Goal: Task Accomplishment & Management: Complete application form

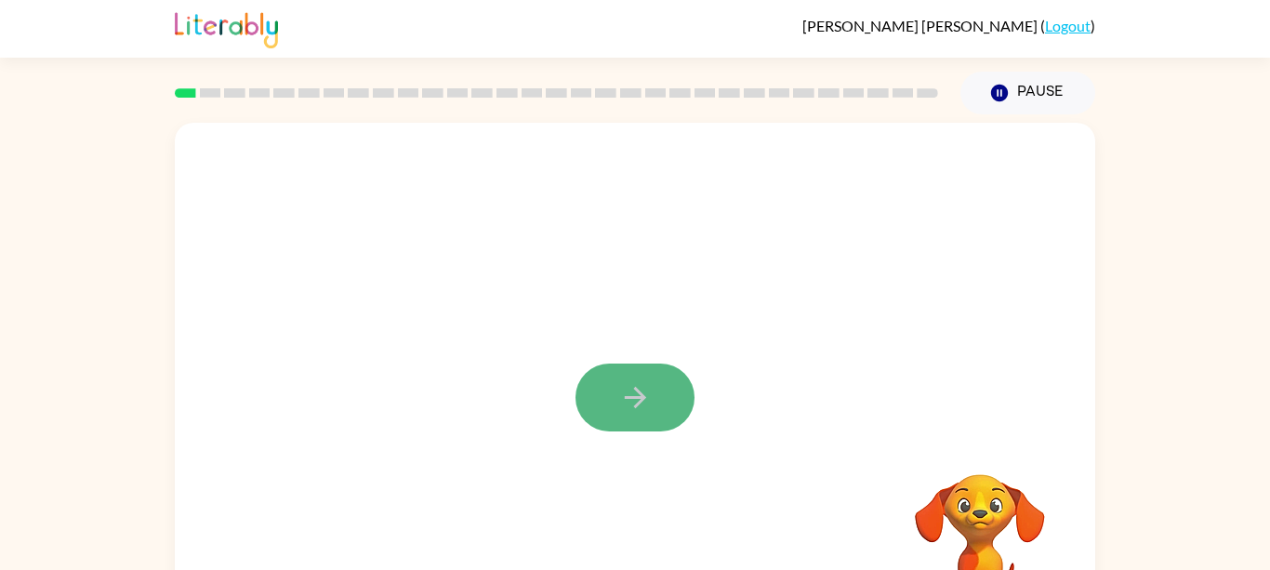
click at [664, 412] on button "button" at bounding box center [635, 398] width 119 height 68
click at [626, 287] on video "Your browser must support playing .mp4 files to use Literably. Please try using…" at bounding box center [635, 279] width 920 height 312
click at [617, 286] on video "Your browser must support playing .mp4 files to use Literably. Please try using…" at bounding box center [635, 279] width 920 height 312
click at [585, 295] on video "Your browser must support playing .mp4 files to use Literably. Please try using…" at bounding box center [635, 279] width 920 height 312
click at [622, 388] on icon "button" at bounding box center [635, 397] width 33 height 33
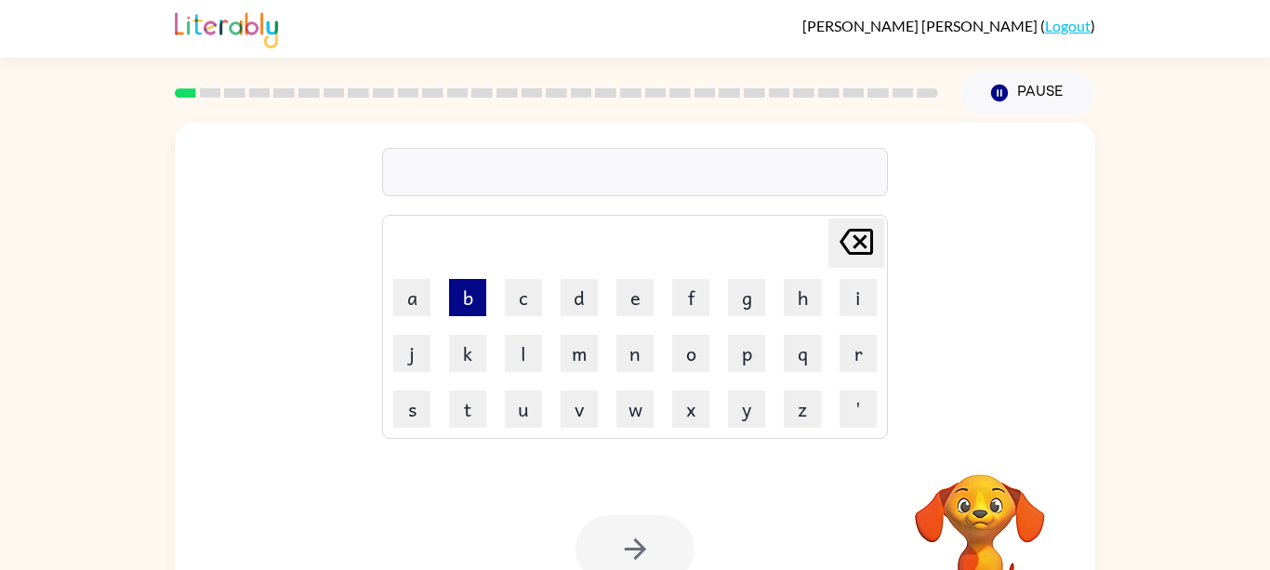
click at [475, 314] on button "b" at bounding box center [467, 297] width 37 height 37
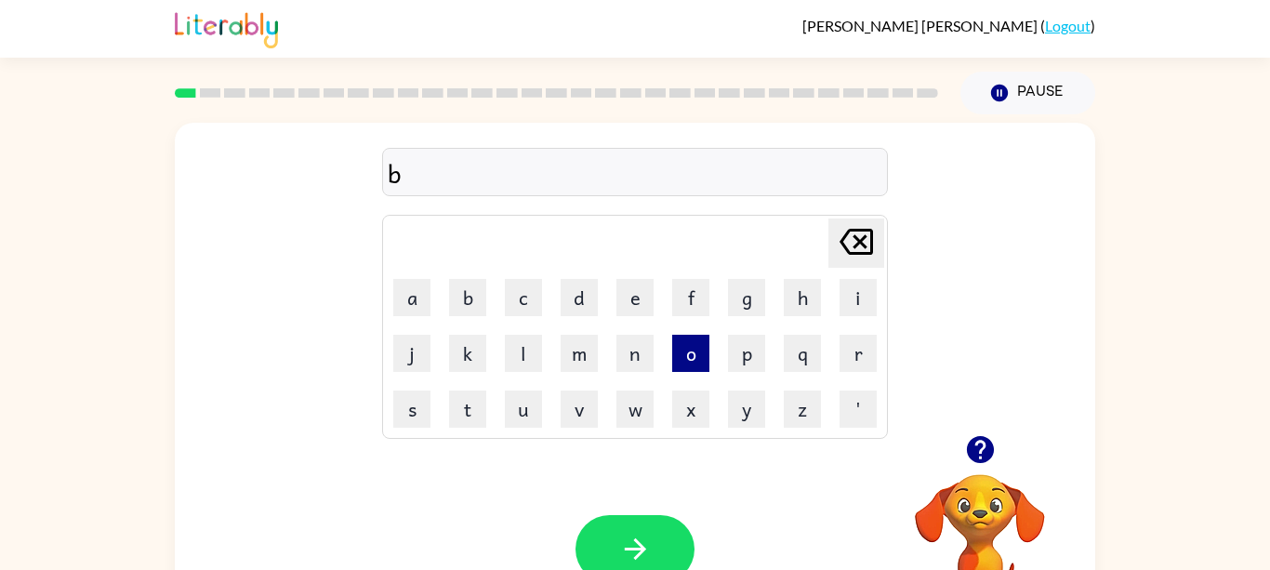
click at [695, 356] on button "o" at bounding box center [690, 353] width 37 height 37
click at [860, 364] on button "r" at bounding box center [858, 353] width 37 height 37
click at [574, 311] on button "d" at bounding box center [579, 297] width 37 height 37
click at [629, 297] on button "e" at bounding box center [634, 297] width 37 height 37
click at [872, 355] on button "r" at bounding box center [858, 353] width 37 height 37
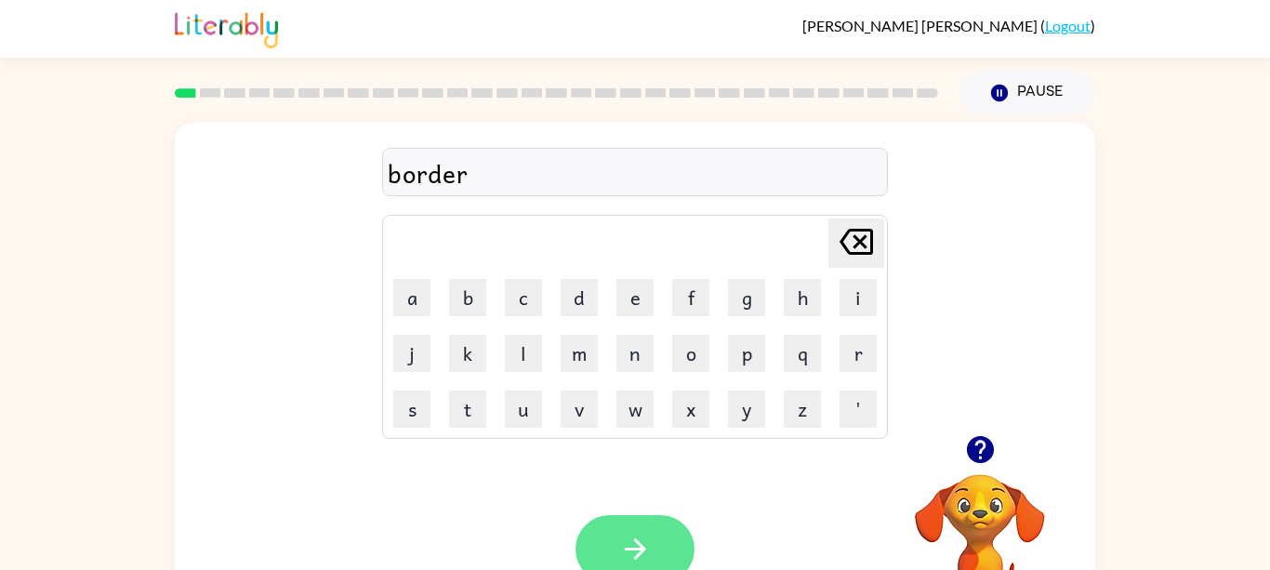
click at [645, 565] on icon "button" at bounding box center [635, 549] width 33 height 33
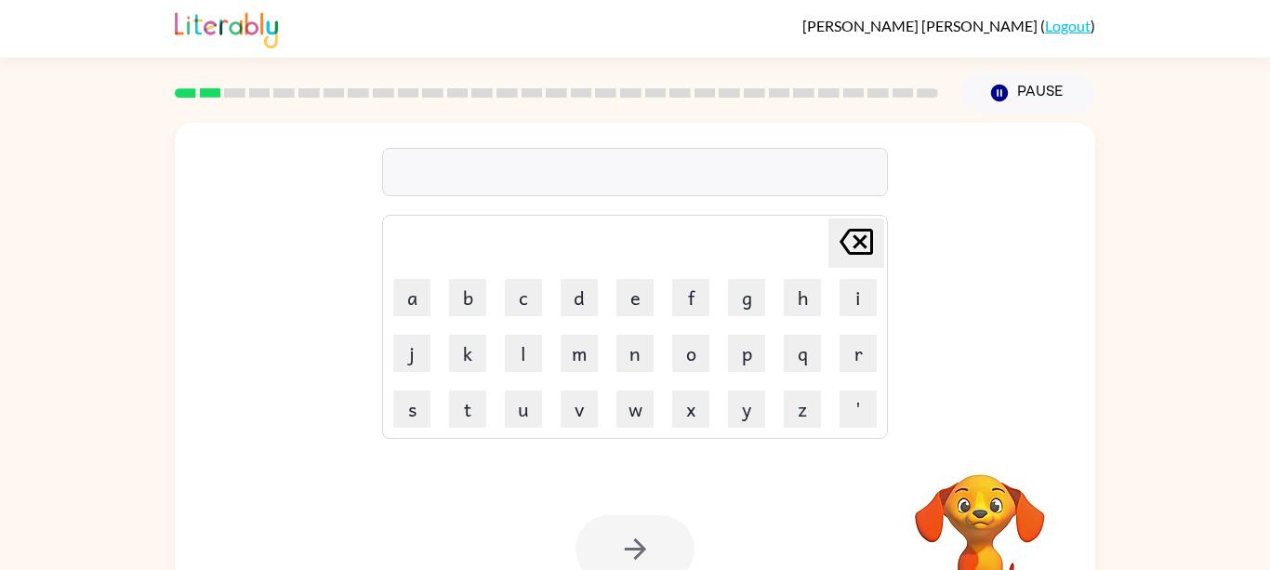
click at [1026, 296] on div "[PERSON_NAME] last character input a b c d e f g h i j k l m n o p q r s t u v …" at bounding box center [635, 279] width 920 height 312
click at [874, 370] on button "r" at bounding box center [858, 353] width 37 height 37
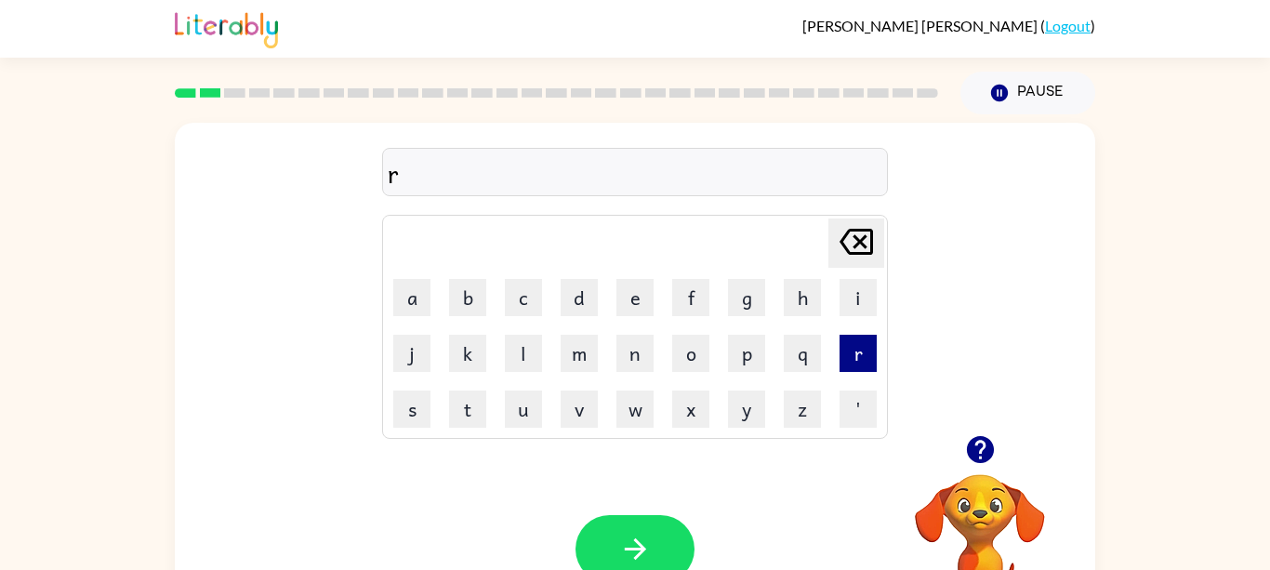
scroll to position [2, 0]
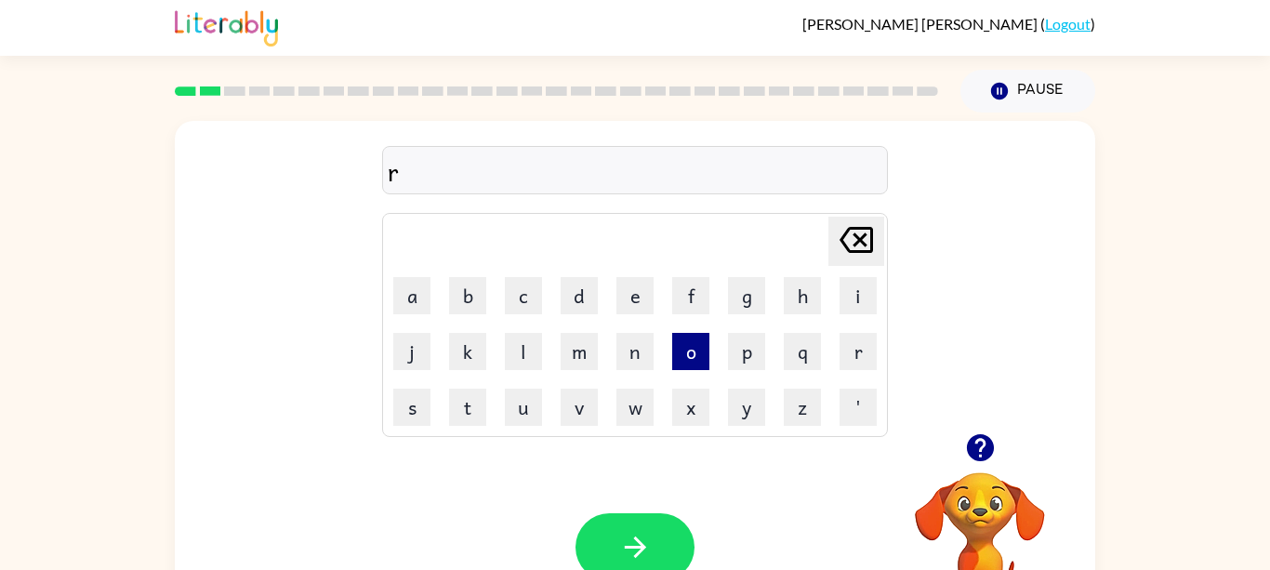
click at [687, 361] on button "o" at bounding box center [690, 351] width 37 height 37
click at [516, 411] on button "u" at bounding box center [523, 407] width 37 height 37
click at [642, 349] on button "n" at bounding box center [634, 351] width 37 height 37
click at [576, 299] on button "d" at bounding box center [579, 295] width 37 height 37
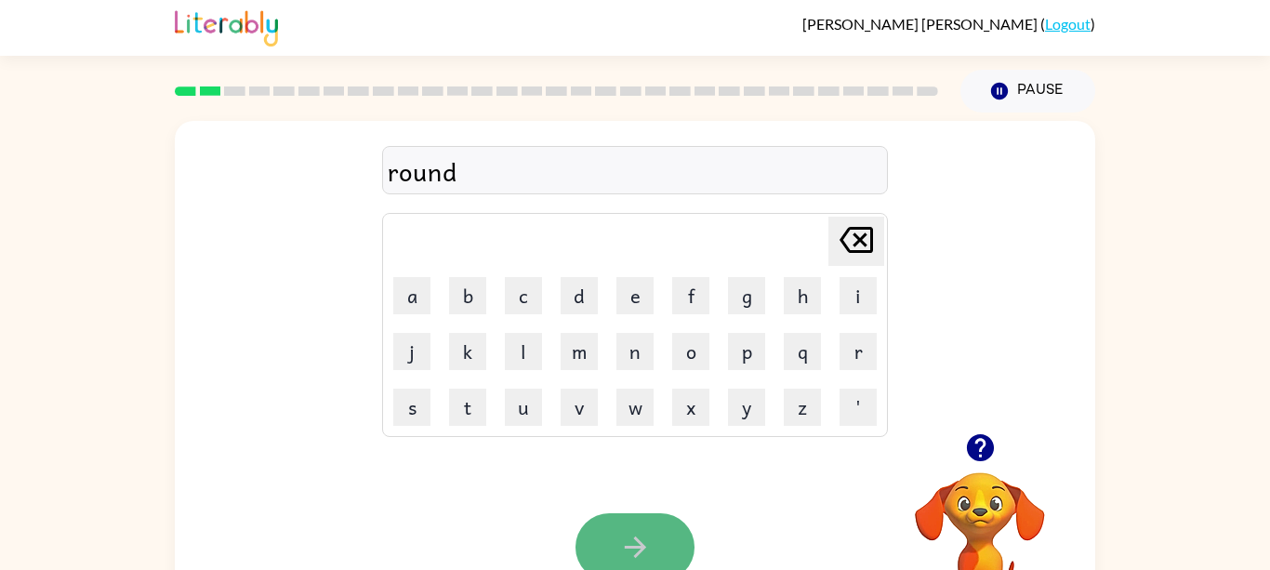
click at [645, 553] on icon "button" at bounding box center [635, 547] width 33 height 33
click at [591, 555] on button "button" at bounding box center [635, 547] width 119 height 68
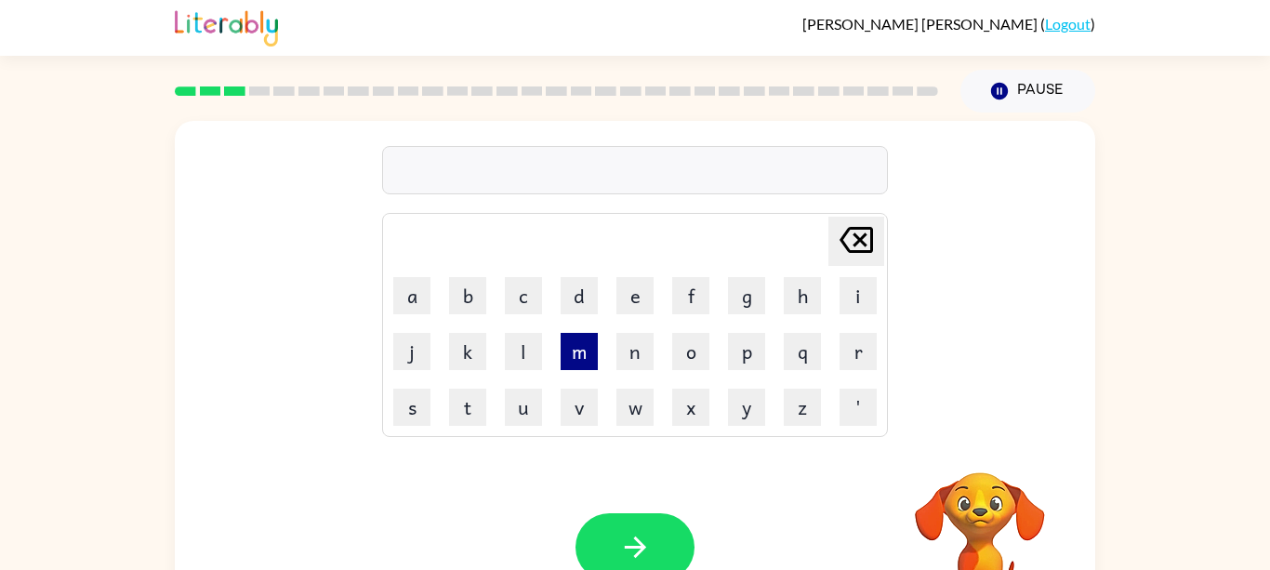
click at [596, 353] on button "m" at bounding box center [579, 351] width 37 height 37
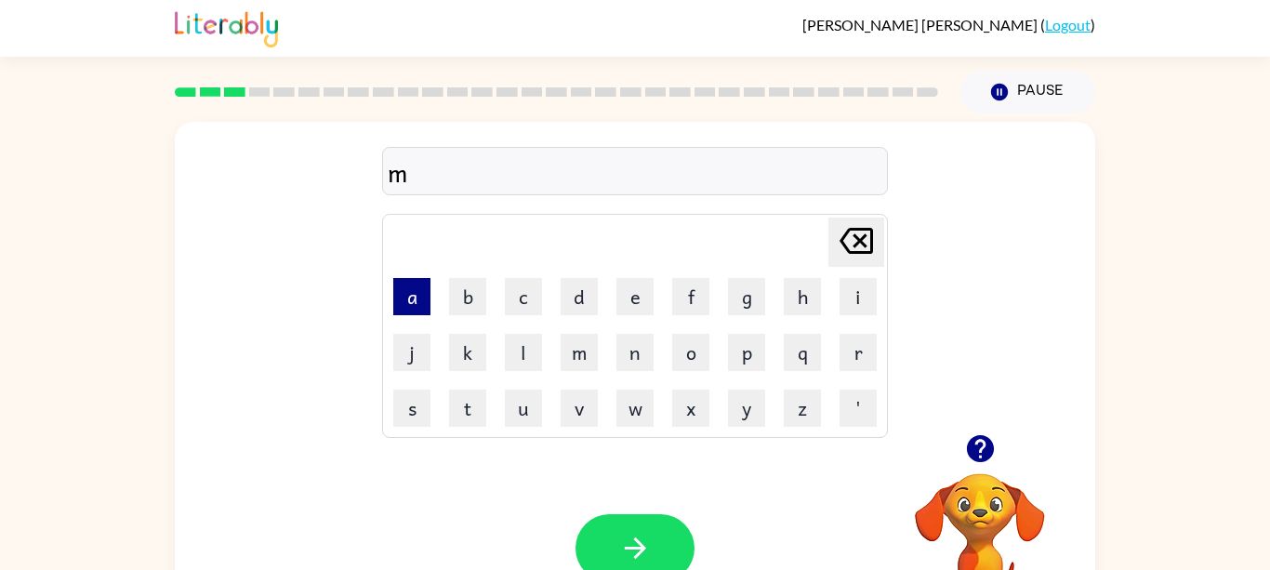
click at [404, 302] on button "a" at bounding box center [411, 296] width 37 height 37
click at [1021, 295] on div "ma [PERSON_NAME] last character input a b c d e f g h i j k l m n o p q r s t u…" at bounding box center [635, 278] width 920 height 312
click at [404, 411] on button "s" at bounding box center [411, 408] width 37 height 37
click at [796, 303] on button "h" at bounding box center [802, 296] width 37 height 37
click at [628, 303] on button "e" at bounding box center [634, 296] width 37 height 37
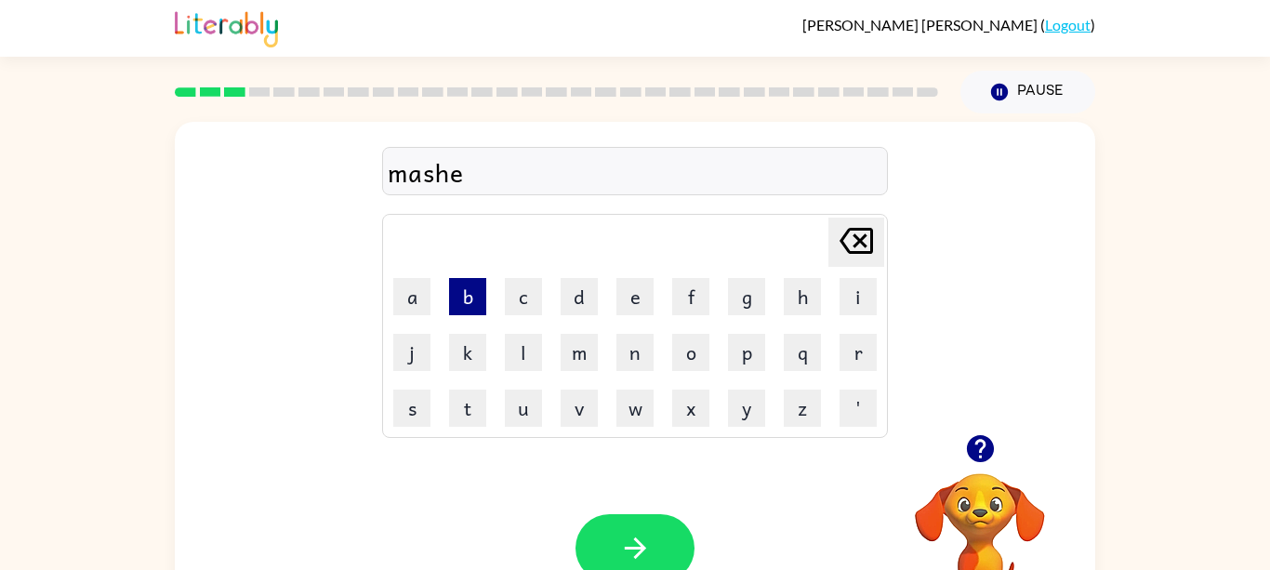
click at [450, 306] on button "b" at bounding box center [467, 296] width 37 height 37
click at [875, 233] on icon "[PERSON_NAME] last character input" at bounding box center [856, 240] width 45 height 45
click at [1021, 295] on div "mashe Delete Delete last character input a b c d e f g h i j k l m n o p q r s …" at bounding box center [635, 278] width 920 height 312
click at [426, 306] on button "a" at bounding box center [411, 296] width 37 height 37
click at [1021, 295] on div "mashea Delete Delete last character input a b c d e f g h i j k l m n o p q r s…" at bounding box center [635, 278] width 920 height 312
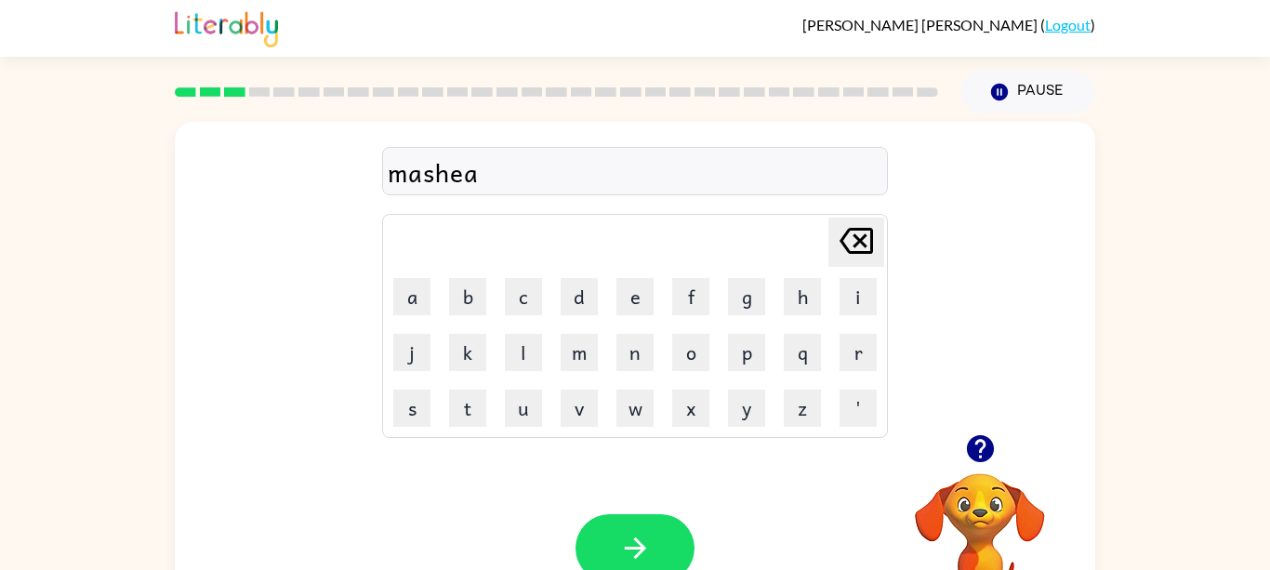
click at [446, 462] on div "Your browser must support playing .mp4 files to use Literably. Please try using…" at bounding box center [635, 548] width 920 height 209
click at [652, 351] on button "n" at bounding box center [634, 352] width 37 height 37
click at [666, 539] on button "button" at bounding box center [635, 548] width 119 height 68
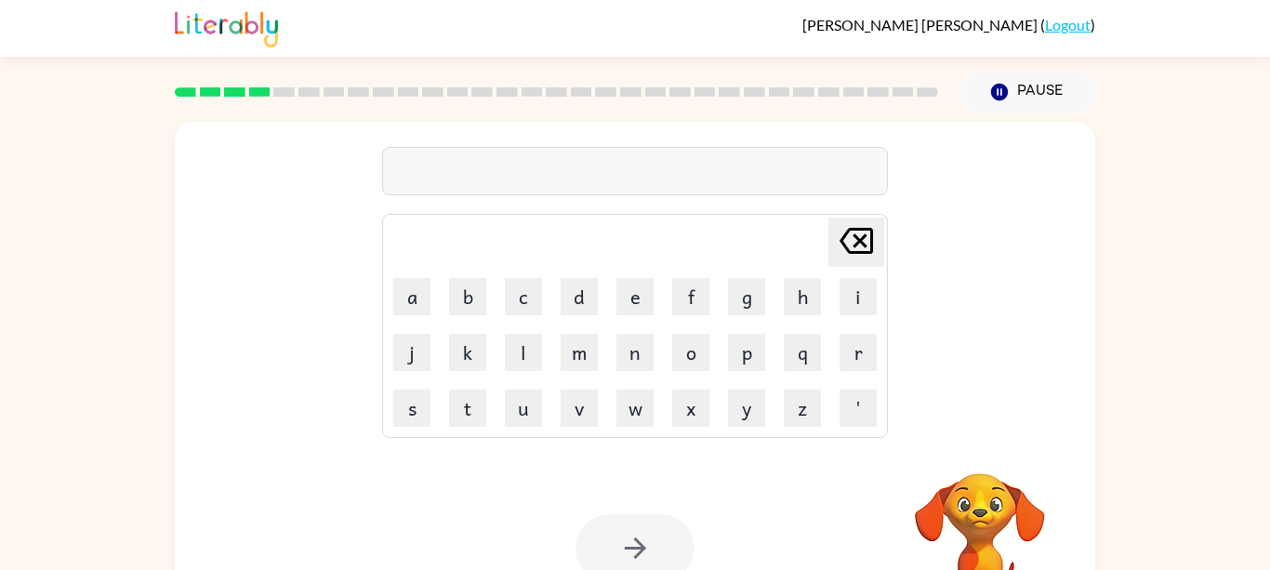
click at [612, 486] on div "Your browser must support playing .mp4 files to use Literably. Please try using…" at bounding box center [635, 548] width 920 height 209
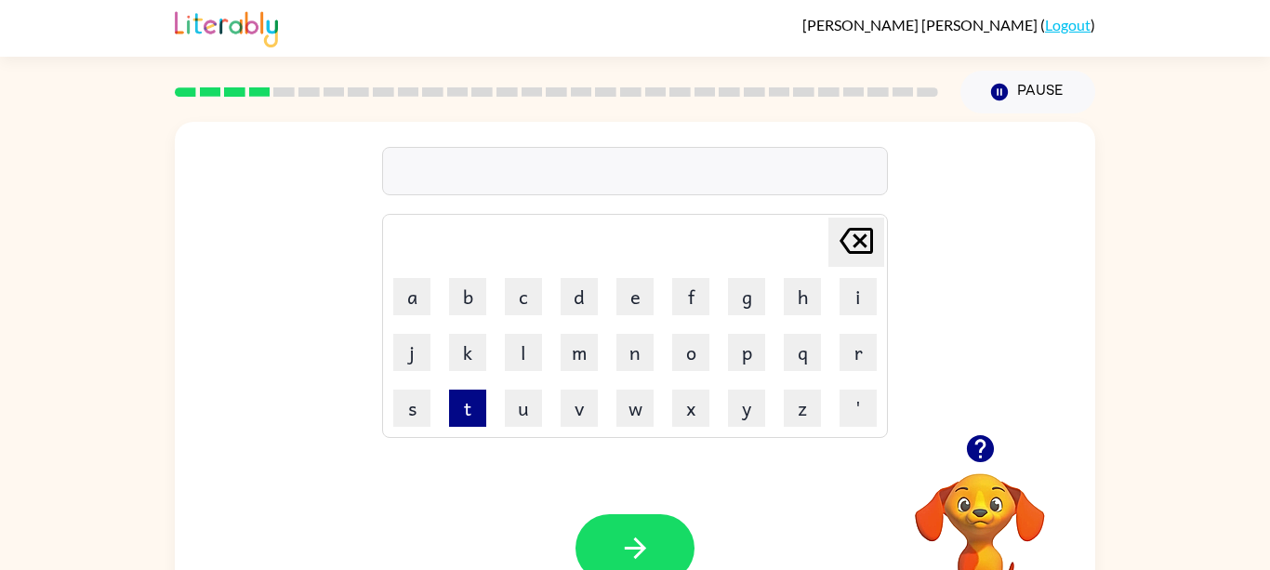
click at [470, 408] on button "t" at bounding box center [467, 408] width 37 height 37
click at [851, 356] on button "r" at bounding box center [858, 352] width 37 height 37
click at [427, 304] on button "a" at bounding box center [411, 296] width 37 height 37
click at [875, 288] on button "i" at bounding box center [858, 296] width 37 height 37
click at [624, 370] on button "n" at bounding box center [634, 352] width 37 height 37
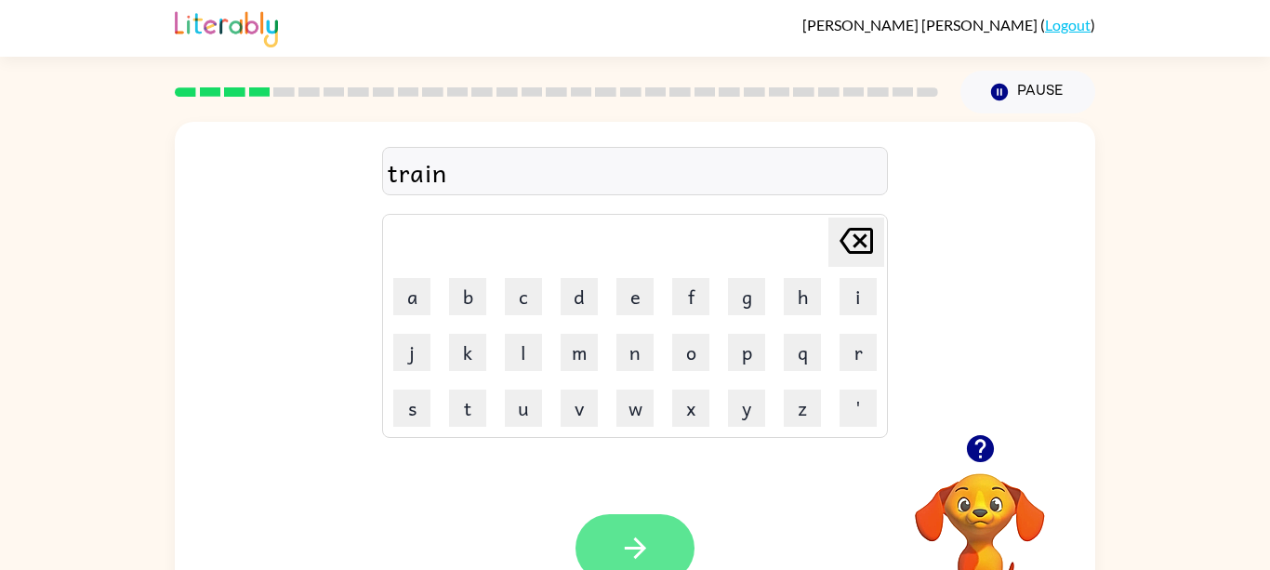
click at [645, 538] on icon "button" at bounding box center [635, 548] width 33 height 33
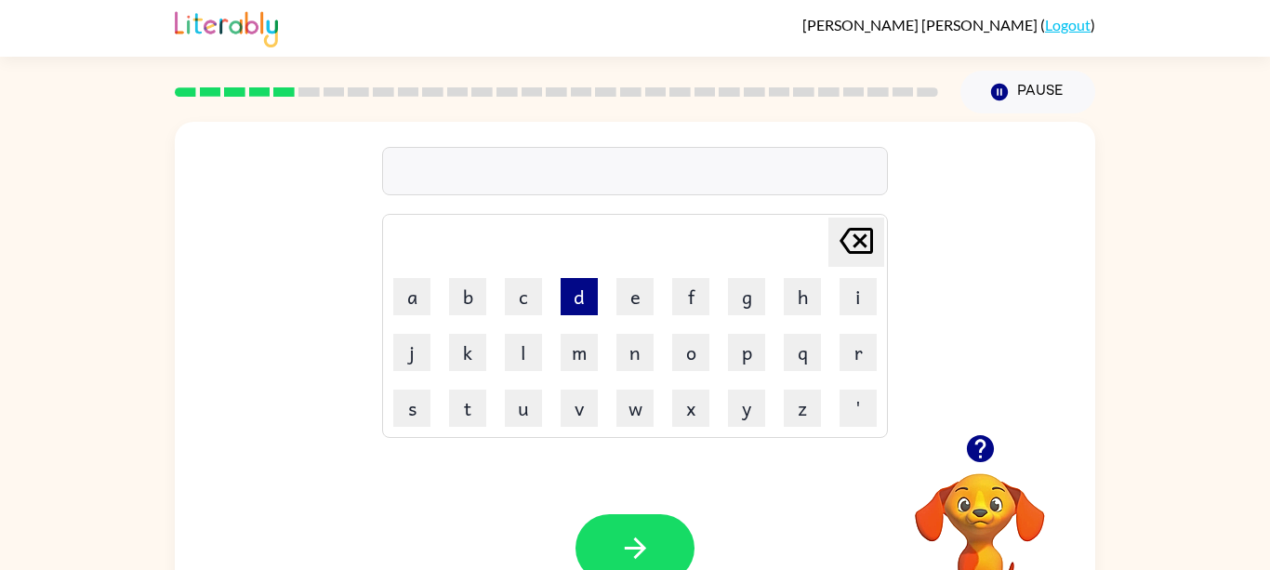
click at [591, 301] on button "d" at bounding box center [579, 296] width 37 height 37
click at [630, 302] on button "e" at bounding box center [634, 296] width 37 height 37
click at [910, 310] on div "de [PERSON_NAME] last character input a b c d e f g h i j k l m n o p q r s t u…" at bounding box center [635, 278] width 920 height 312
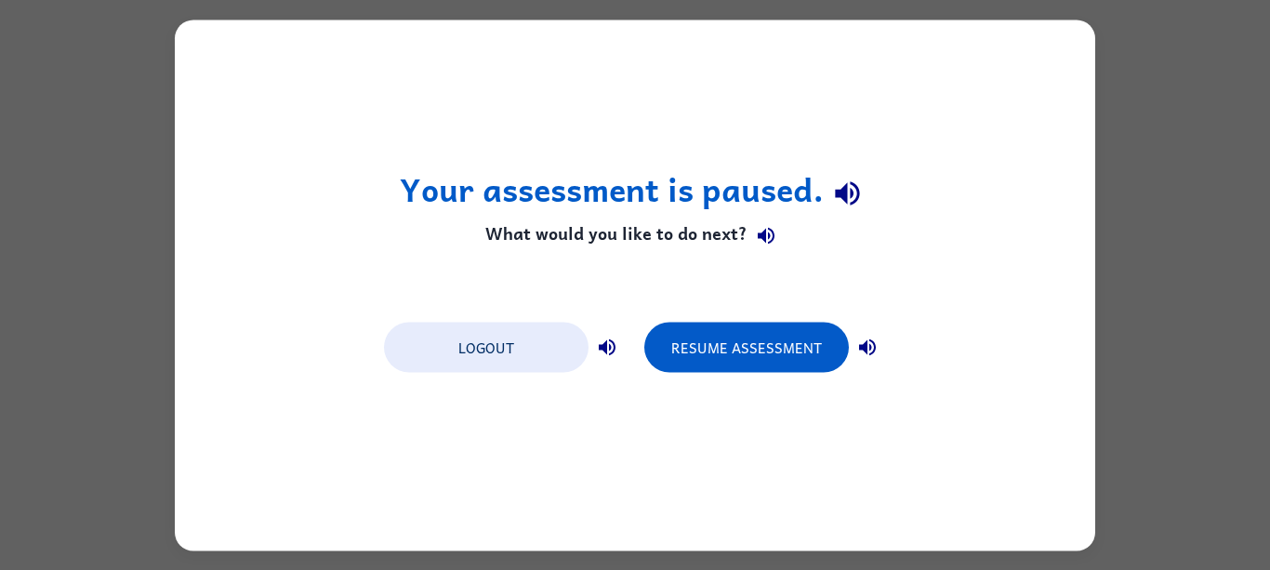
scroll to position [0, 0]
click at [786, 347] on button "Resume Assessment" at bounding box center [746, 347] width 205 height 50
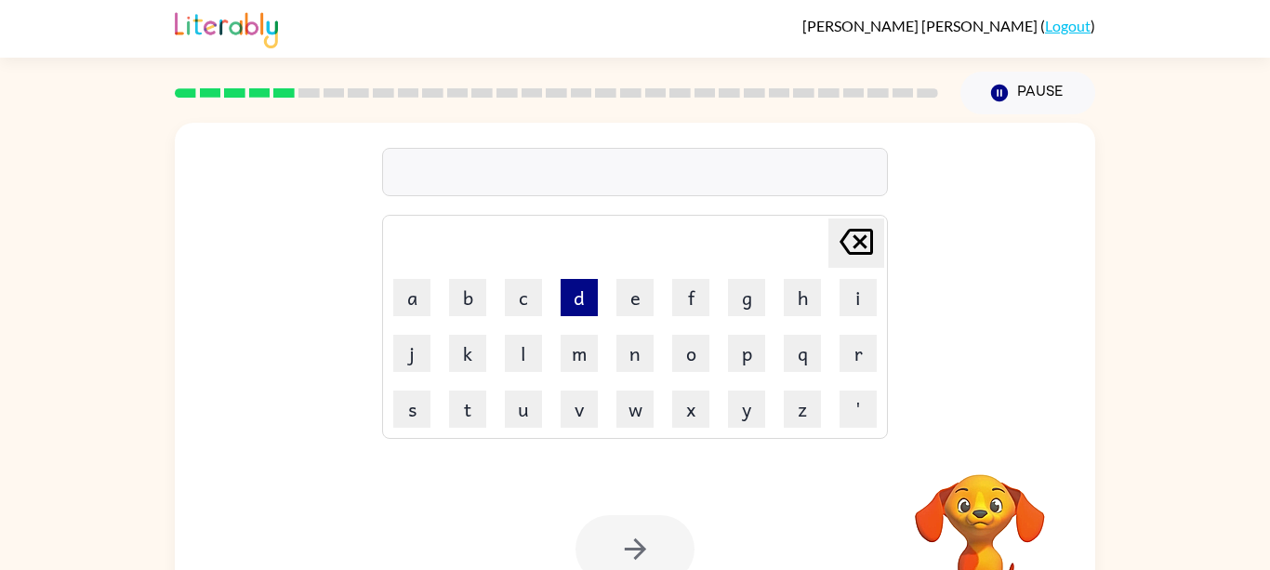
click at [576, 302] on button "d" at bounding box center [579, 297] width 37 height 37
click at [629, 303] on button "e" at bounding box center [634, 297] width 37 height 37
click at [351, 347] on div "de [PERSON_NAME] last character input a b c d e f g h i j k l m n o p q r s t u…" at bounding box center [635, 279] width 920 height 312
click at [688, 312] on button "f" at bounding box center [690, 297] width 37 height 37
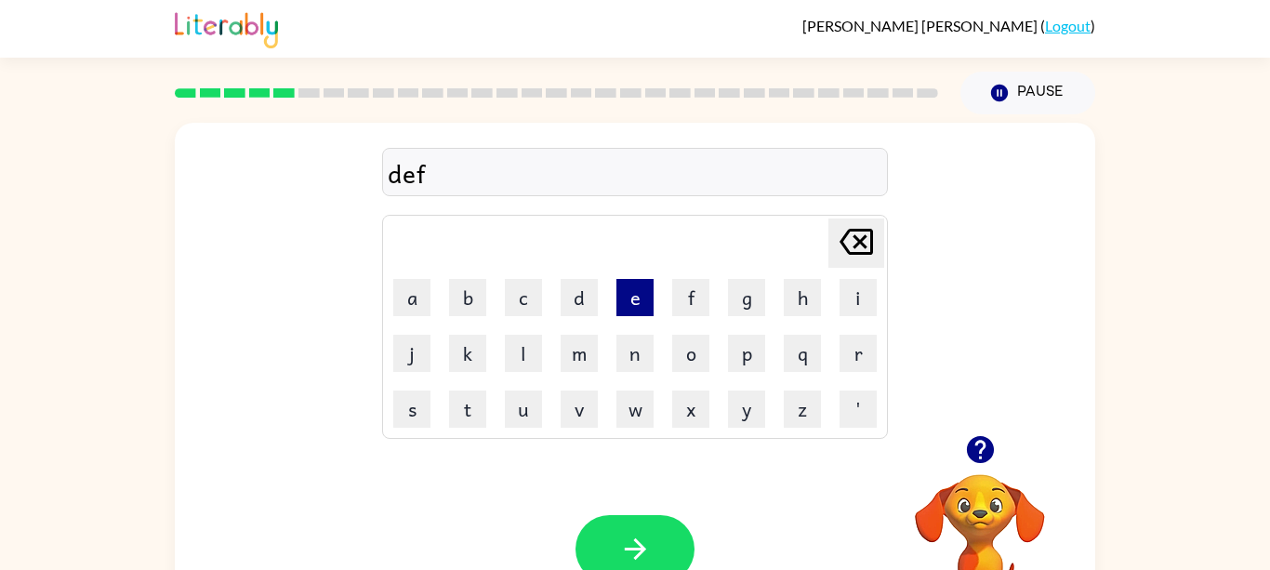
click at [633, 308] on button "e" at bounding box center [634, 297] width 37 height 37
click at [636, 361] on button "n" at bounding box center [634, 353] width 37 height 37
click at [410, 407] on button "s" at bounding box center [411, 409] width 37 height 37
click at [855, 298] on button "i" at bounding box center [858, 297] width 37 height 37
click at [574, 421] on button "v" at bounding box center [579, 409] width 37 height 37
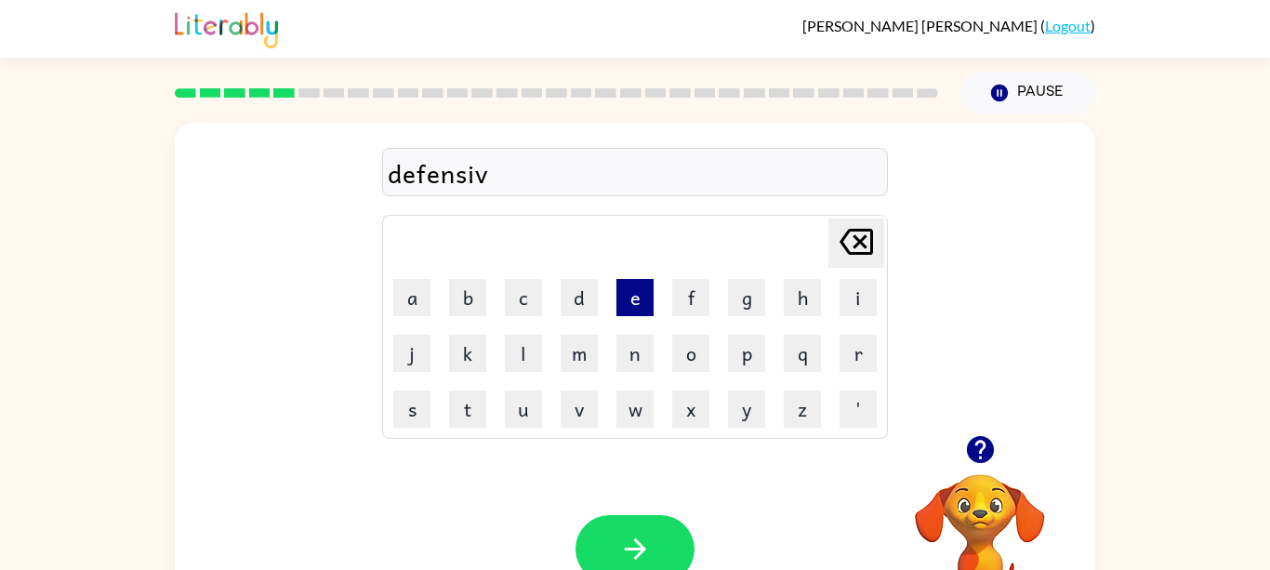
click at [641, 312] on button "e" at bounding box center [634, 297] width 37 height 37
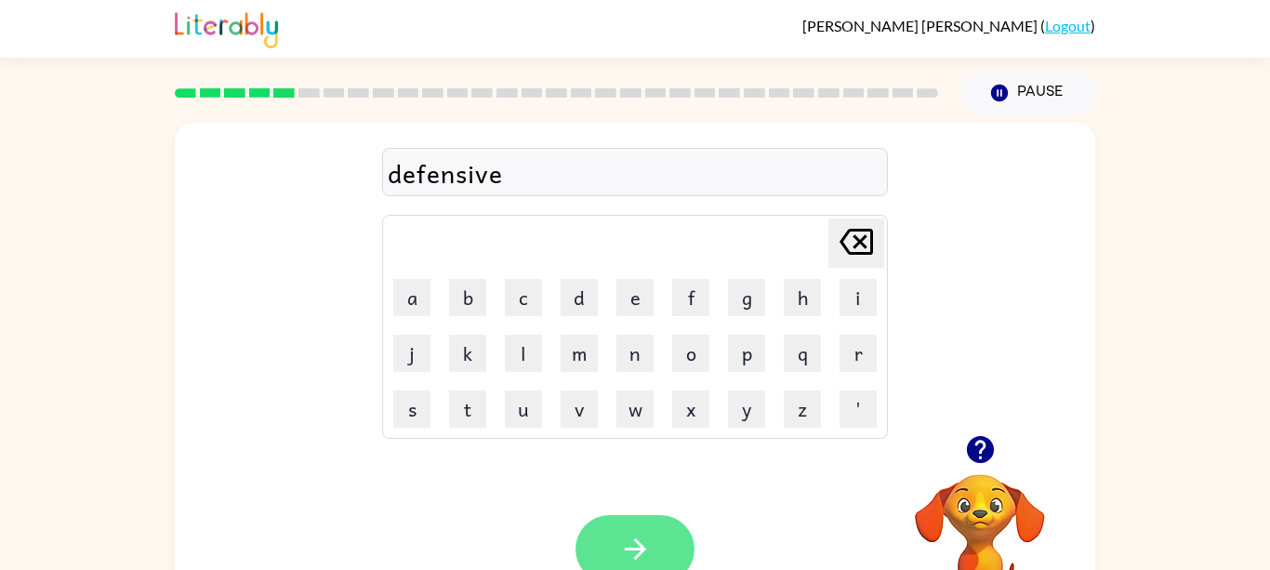
click at [609, 550] on button "button" at bounding box center [635, 549] width 119 height 68
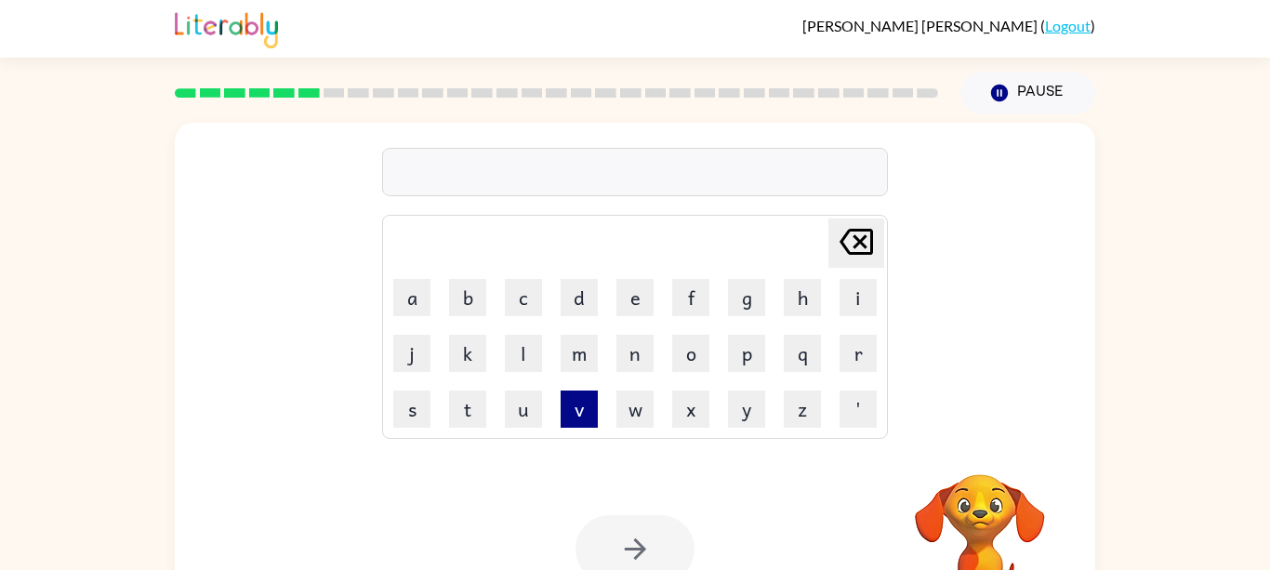
click at [570, 411] on button "v" at bounding box center [579, 409] width 37 height 37
click at [415, 306] on button "a" at bounding box center [411, 297] width 37 height 37
type button "a"
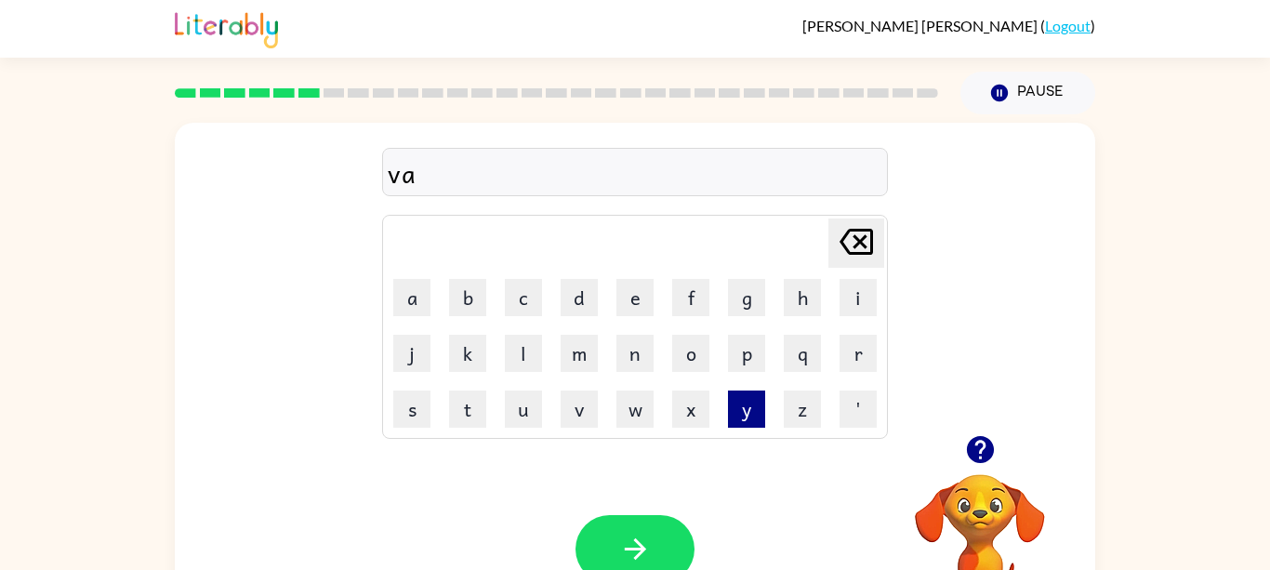
click at [746, 401] on button "y" at bounding box center [746, 409] width 37 height 37
type button "y"
click at [515, 305] on button "c" at bounding box center [523, 297] width 37 height 37
type button "c"
click at [402, 313] on button "a" at bounding box center [411, 297] width 37 height 37
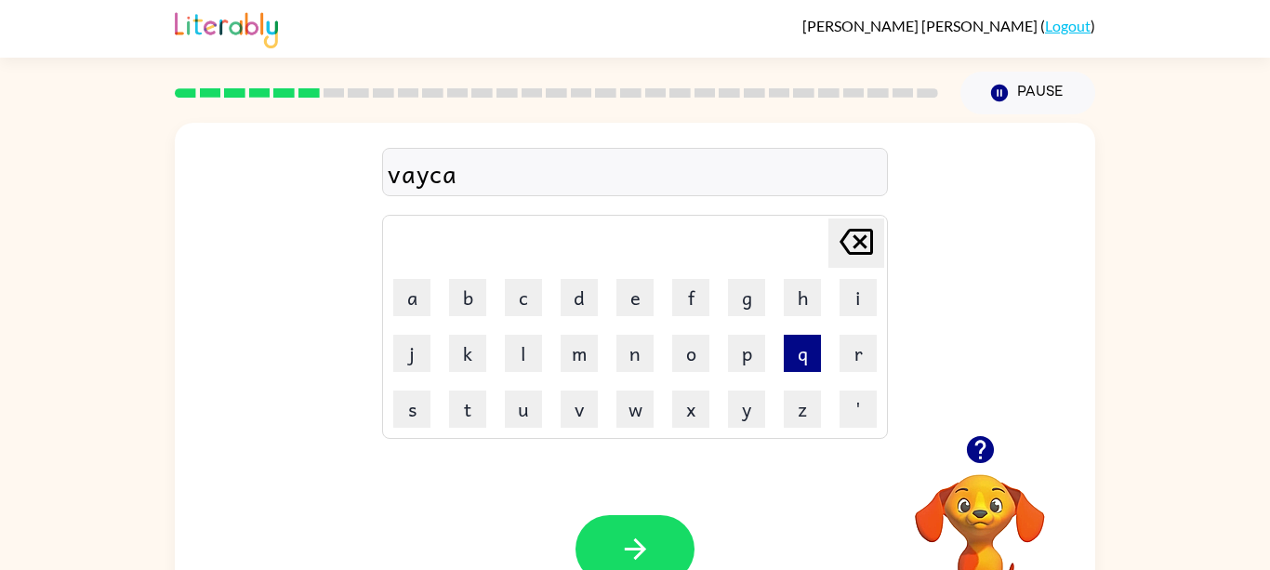
click at [787, 354] on button "q" at bounding box center [802, 353] width 37 height 37
type button "q"
click at [863, 245] on icon at bounding box center [856, 242] width 33 height 26
click at [748, 409] on button "y" at bounding box center [746, 409] width 37 height 37
click at [411, 404] on button "s" at bounding box center [411, 409] width 37 height 37
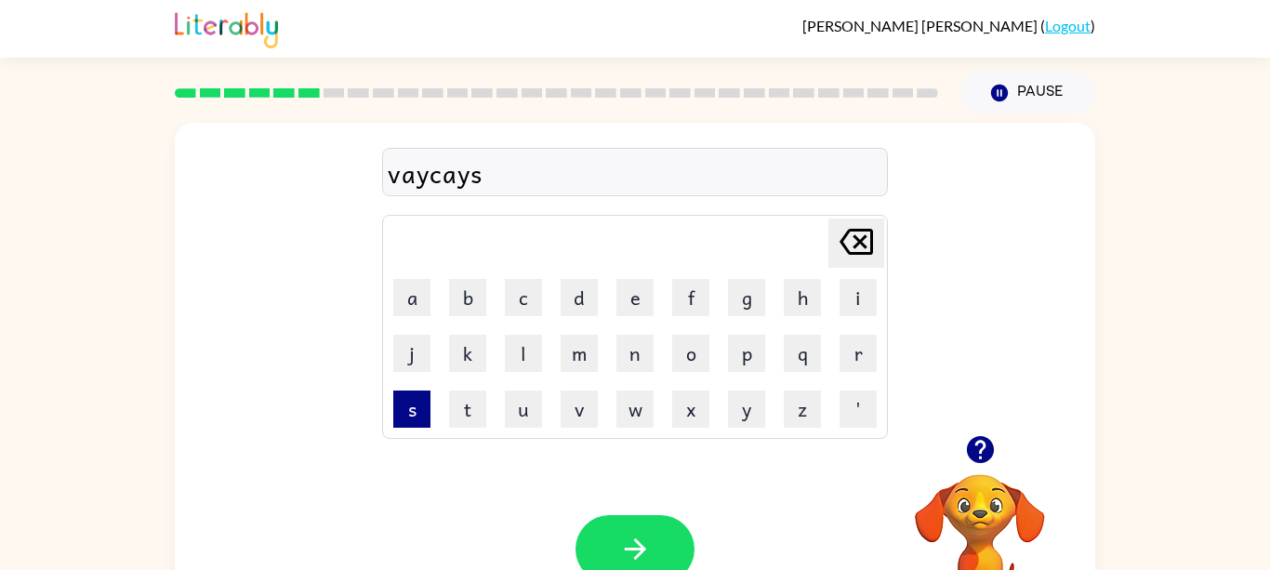
type button "s"
click at [695, 358] on button "o" at bounding box center [690, 353] width 37 height 37
type button "o"
click at [621, 347] on button "n" at bounding box center [634, 353] width 37 height 37
type button "n"
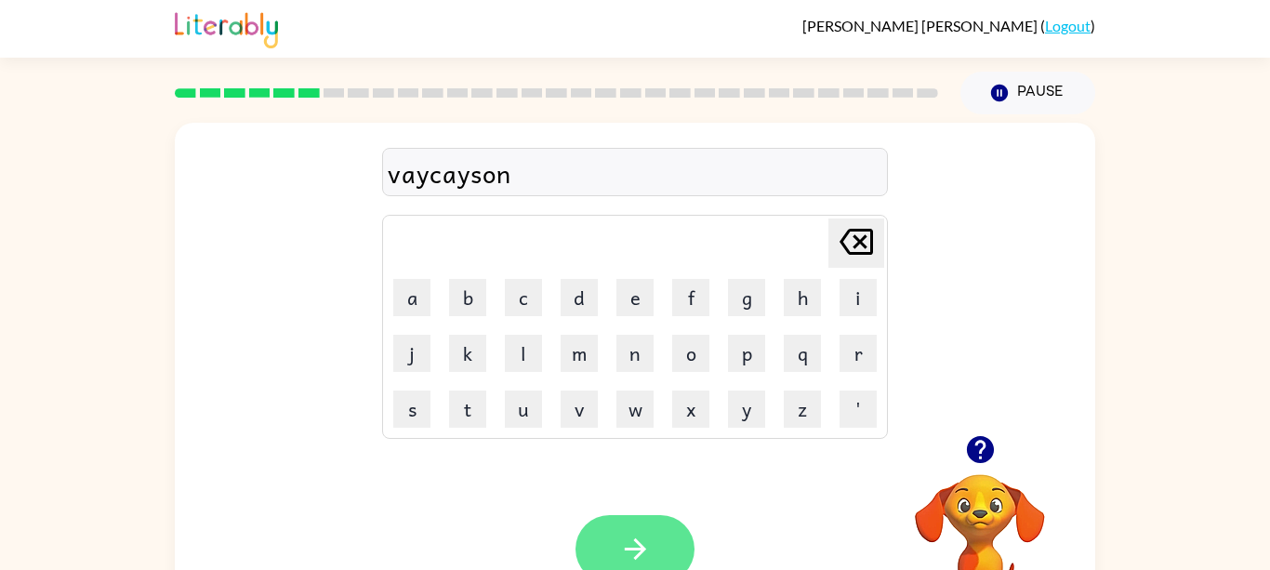
click at [642, 519] on button "button" at bounding box center [635, 549] width 119 height 68
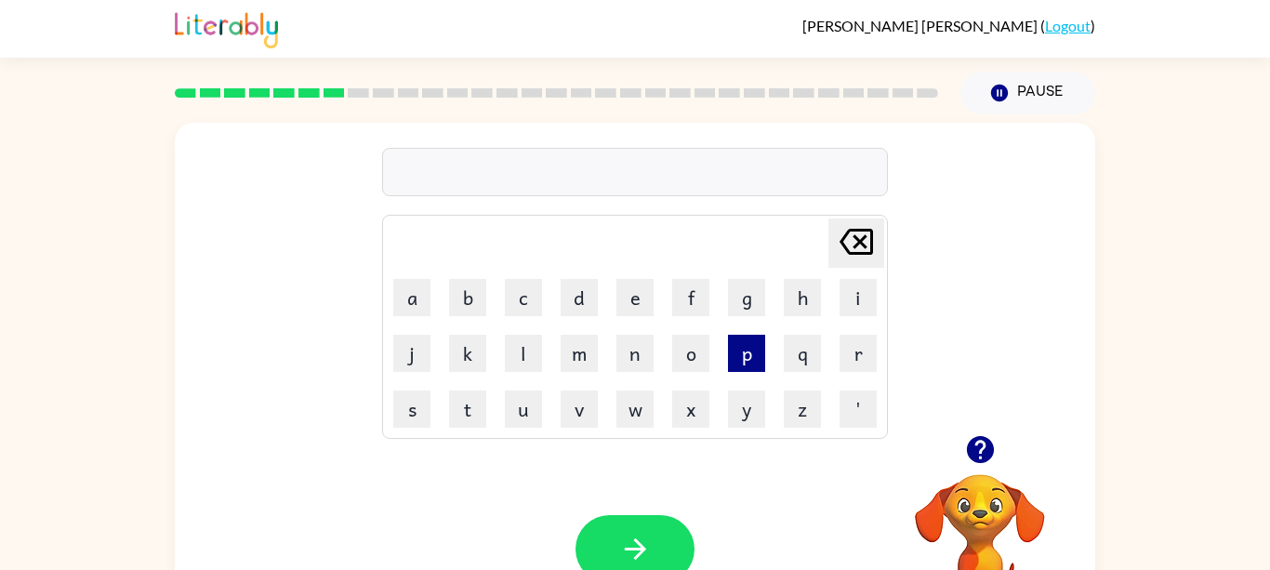
click at [748, 362] on button "p" at bounding box center [746, 353] width 37 height 37
type button "p"
click at [515, 410] on button "u" at bounding box center [523, 409] width 37 height 37
type button "u"
click at [583, 296] on button "d" at bounding box center [579, 297] width 37 height 37
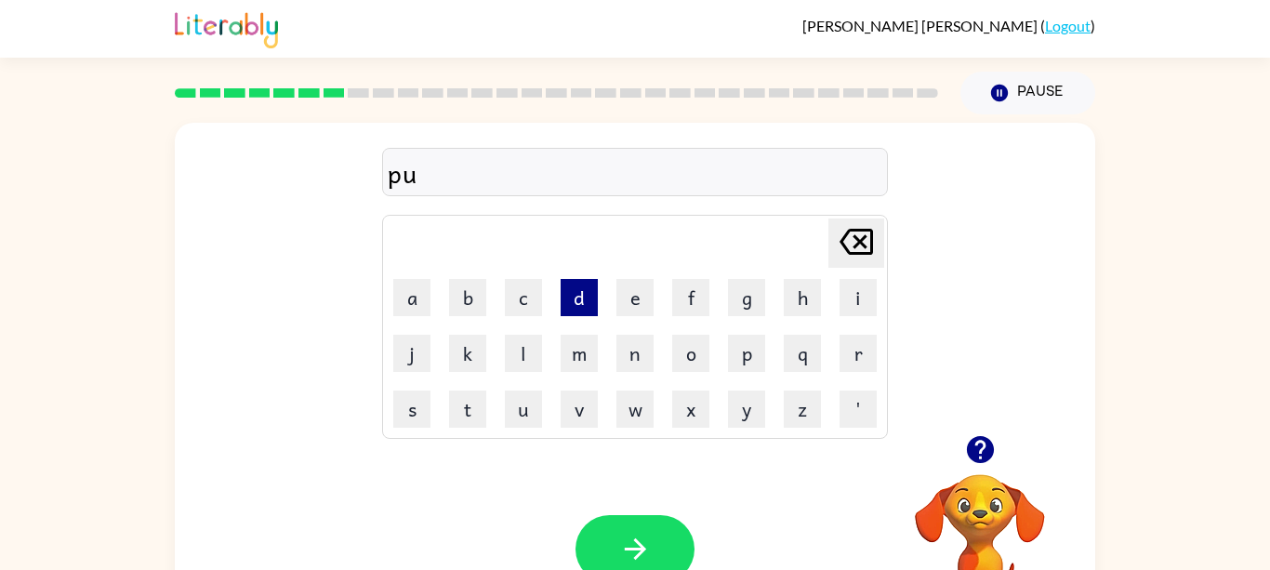
type button "d"
click at [577, 285] on button "d" at bounding box center [579, 297] width 37 height 37
click at [528, 353] on button "l" at bounding box center [523, 353] width 37 height 37
type button "l"
click at [641, 302] on button "e" at bounding box center [634, 297] width 37 height 37
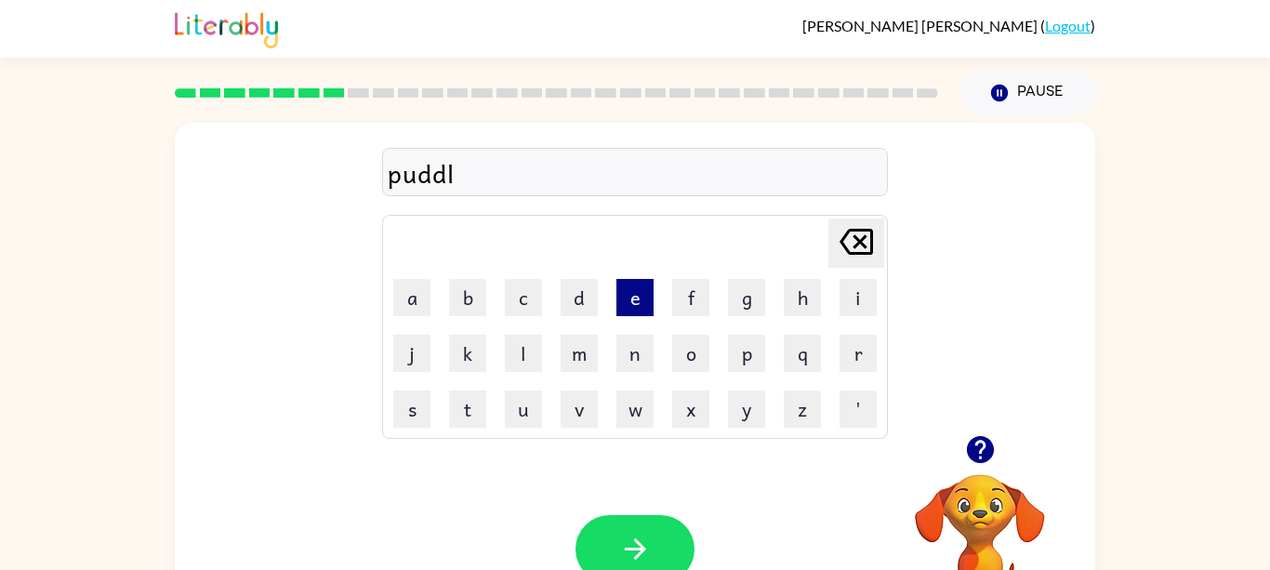
type button "e"
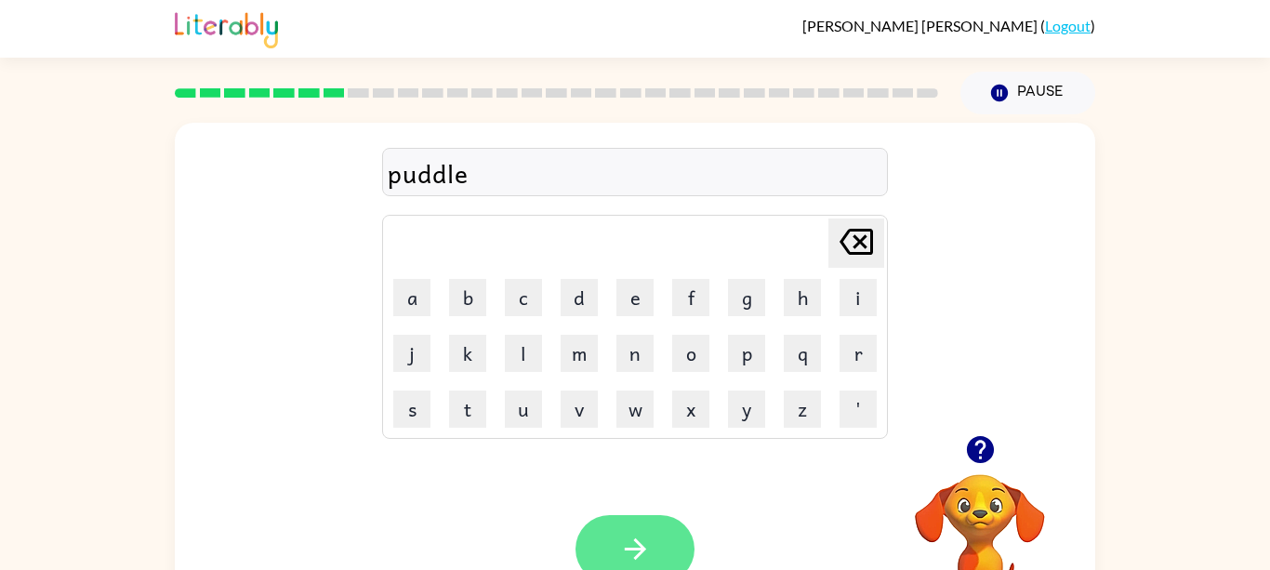
click at [615, 539] on button "button" at bounding box center [635, 549] width 119 height 68
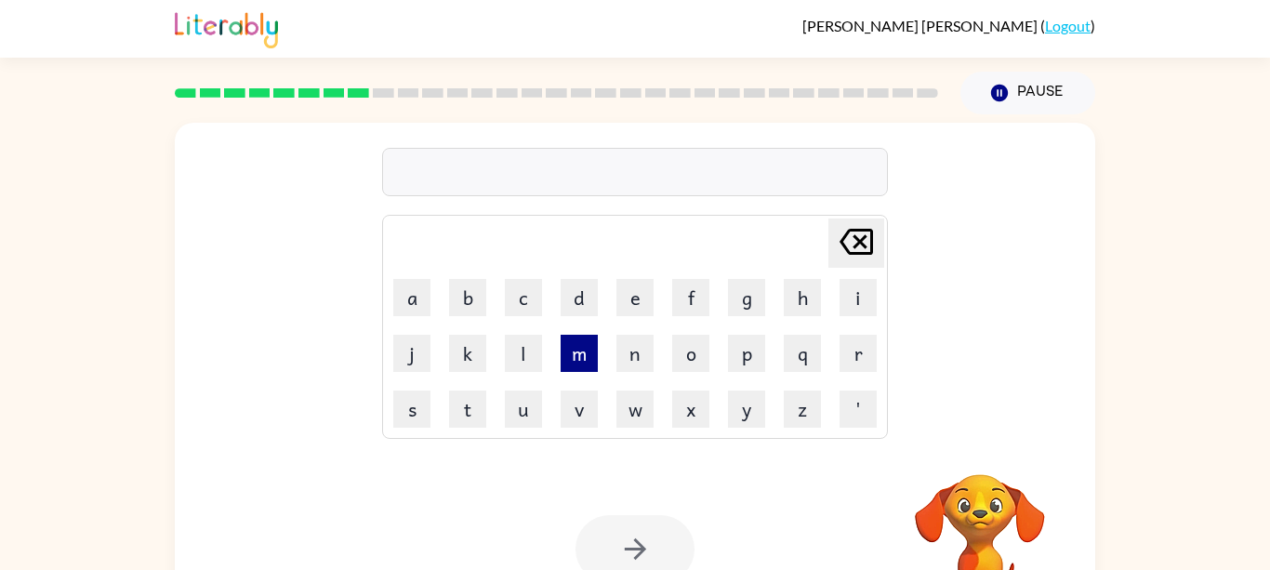
click at [584, 363] on button "m" at bounding box center [579, 353] width 37 height 37
type button "m"
click at [629, 300] on button "e" at bounding box center [634, 297] width 37 height 37
type button "e"
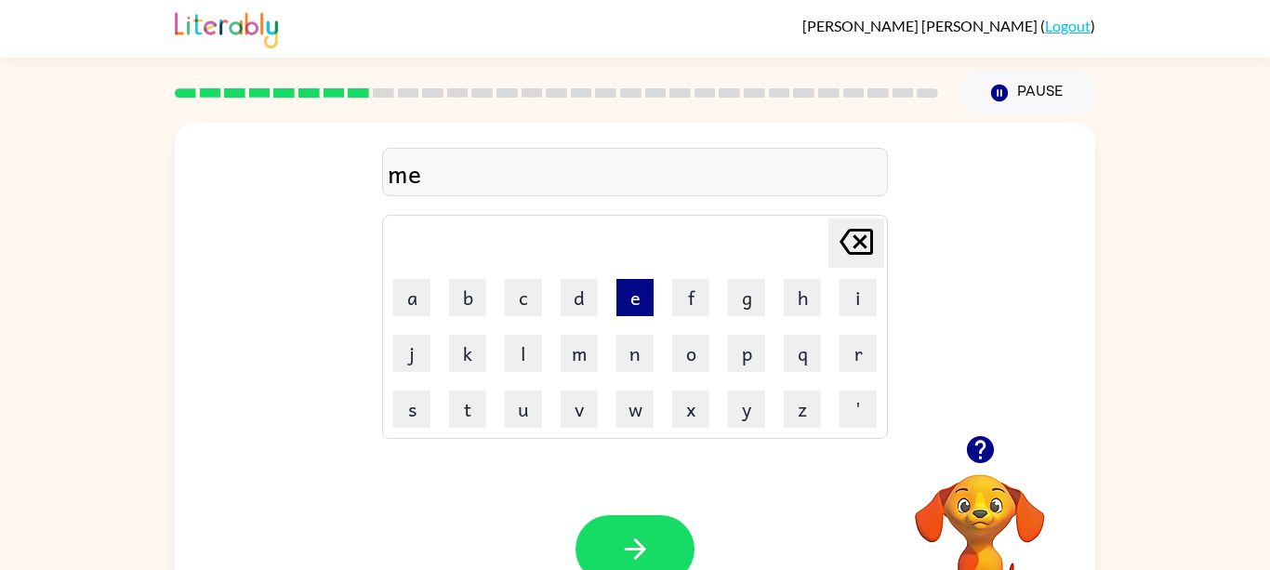
scroll to position [37, 0]
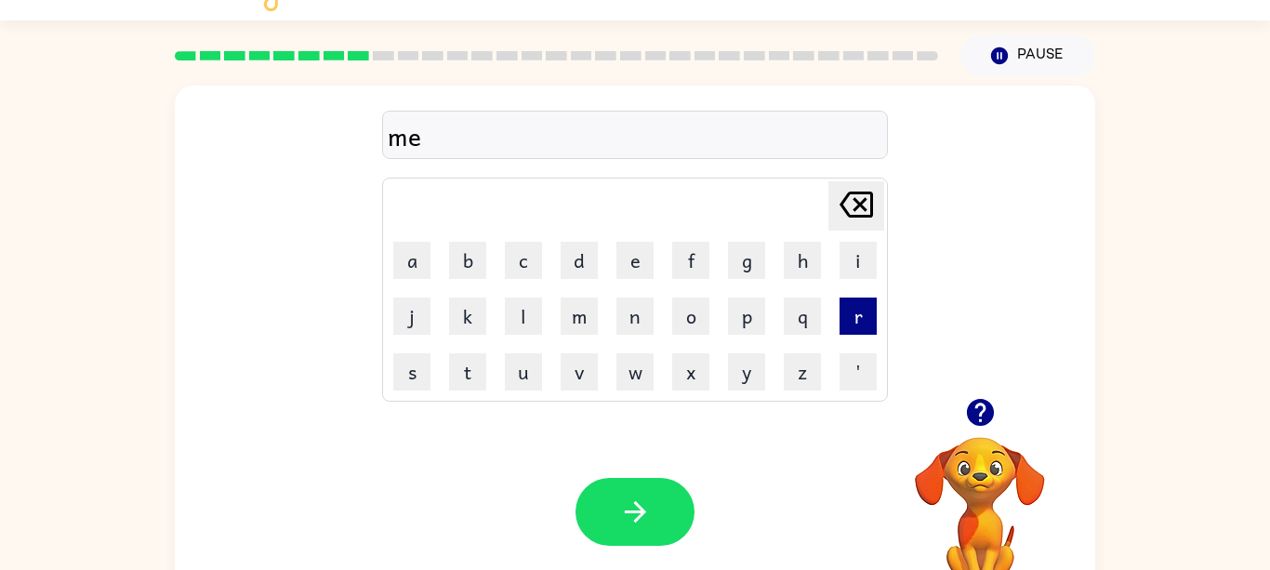
click at [870, 316] on button "r" at bounding box center [858, 316] width 37 height 37
click at [865, 271] on button "i" at bounding box center [858, 260] width 37 height 37
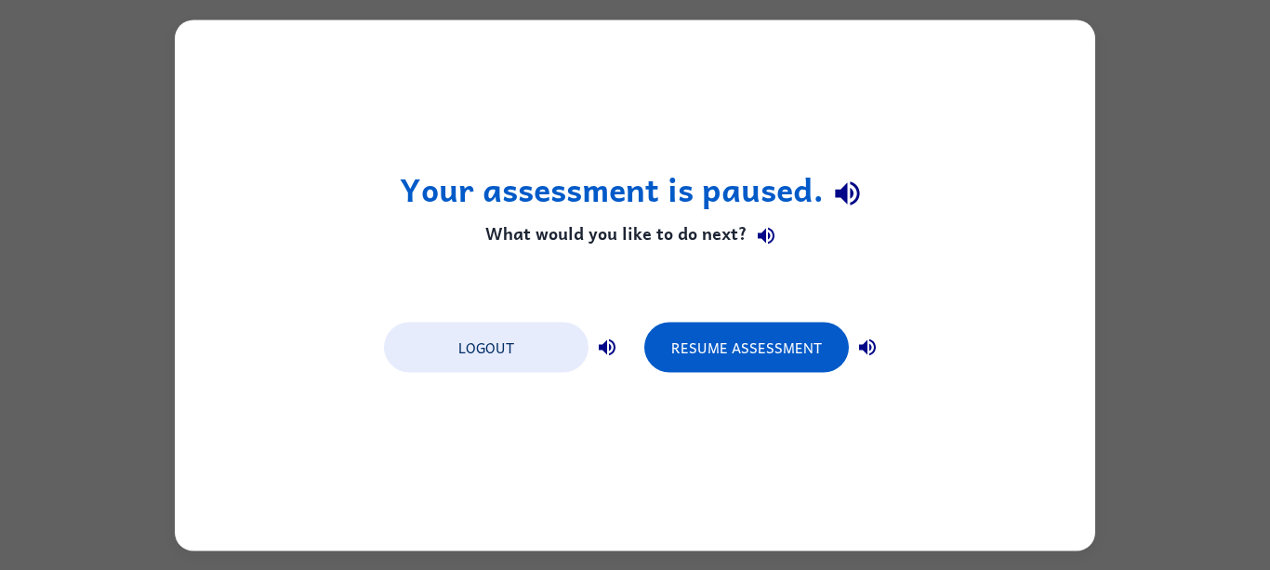
scroll to position [0, 0]
click at [748, 341] on button "Resume Assessment" at bounding box center [746, 347] width 205 height 50
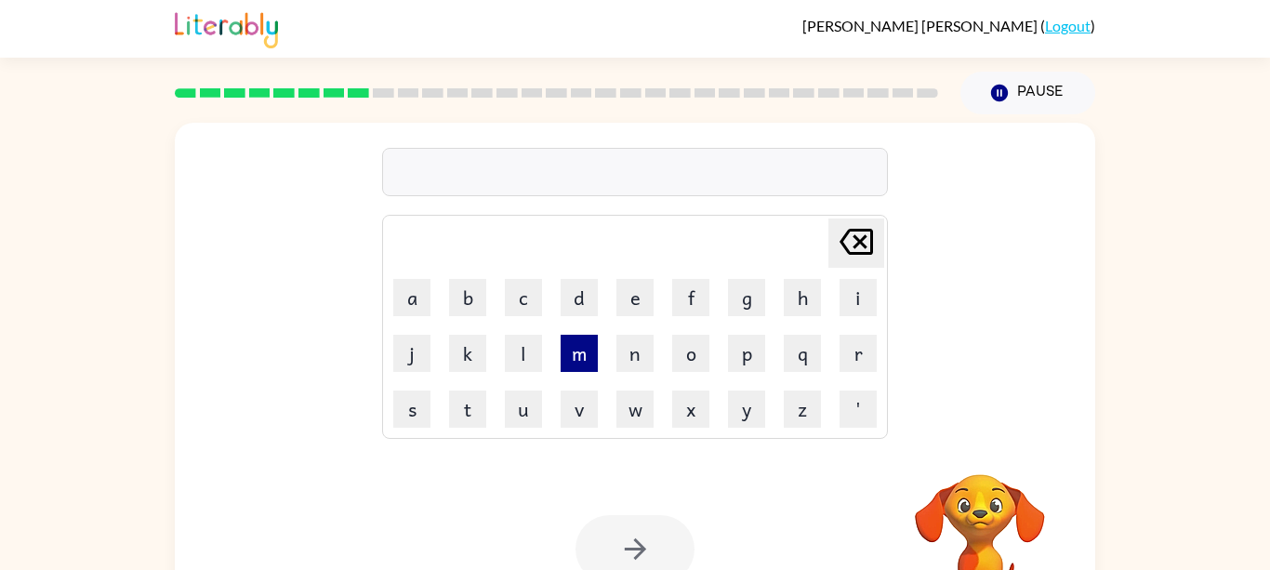
click at [580, 352] on button "m" at bounding box center [579, 353] width 37 height 37
click at [632, 303] on button "e" at bounding box center [634, 297] width 37 height 37
click at [853, 355] on button "r" at bounding box center [858, 353] width 37 height 37
click at [854, 308] on button "i" at bounding box center [858, 297] width 37 height 37
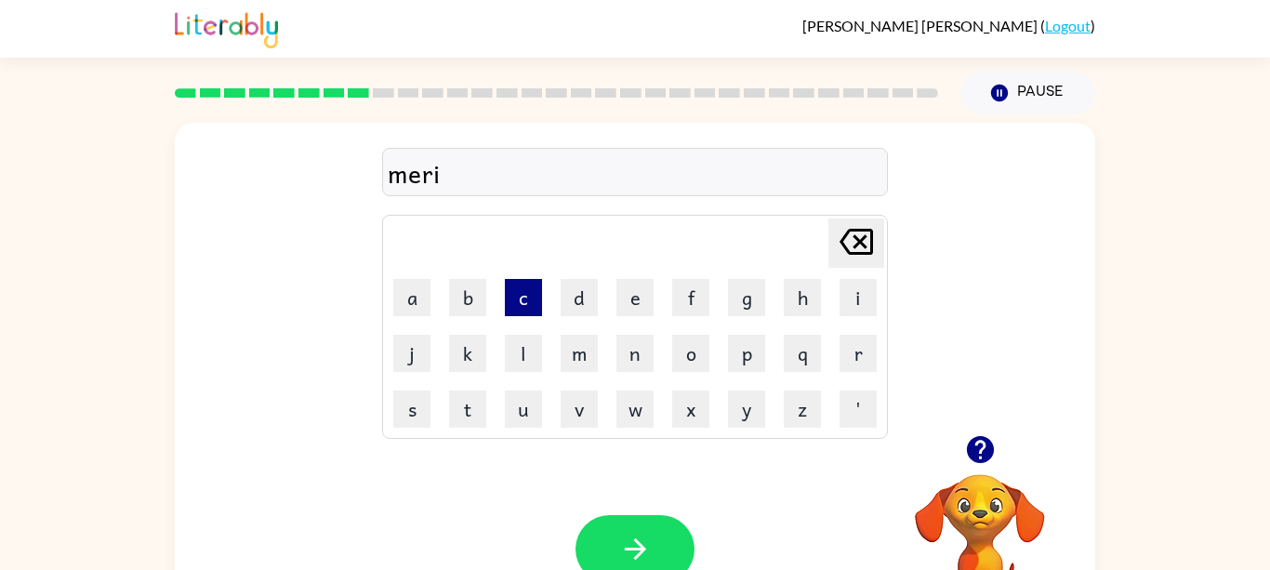
click at [521, 298] on button "c" at bounding box center [523, 297] width 37 height 37
click at [527, 361] on button "l" at bounding box center [523, 353] width 37 height 37
click at [631, 301] on button "e" at bounding box center [634, 297] width 37 height 37
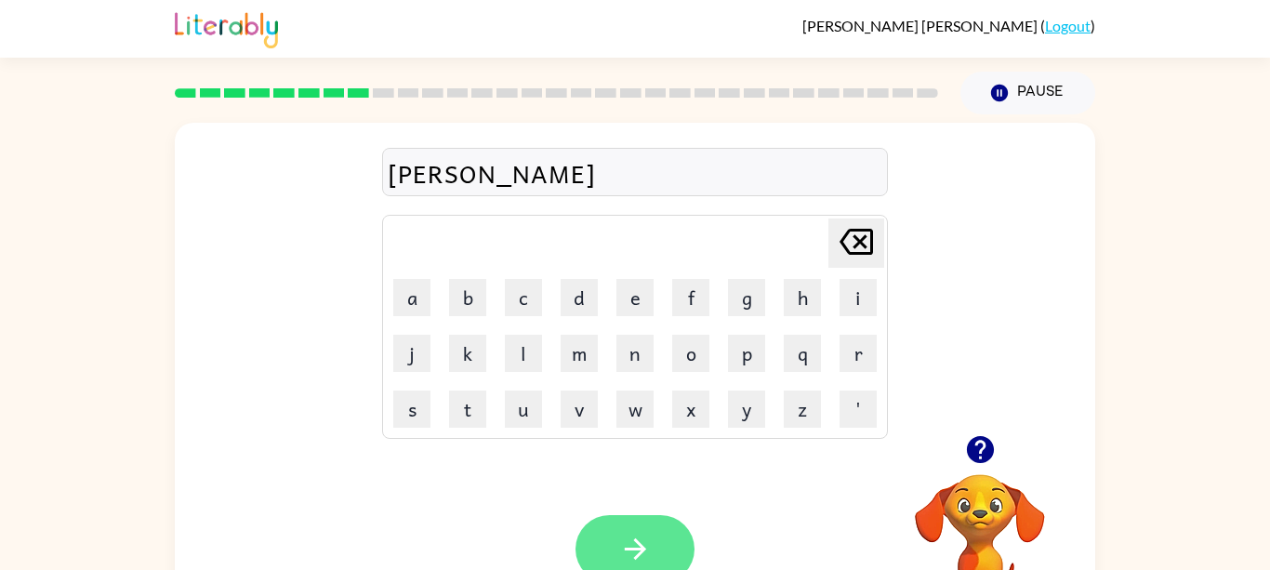
click at [634, 525] on button "button" at bounding box center [635, 549] width 119 height 68
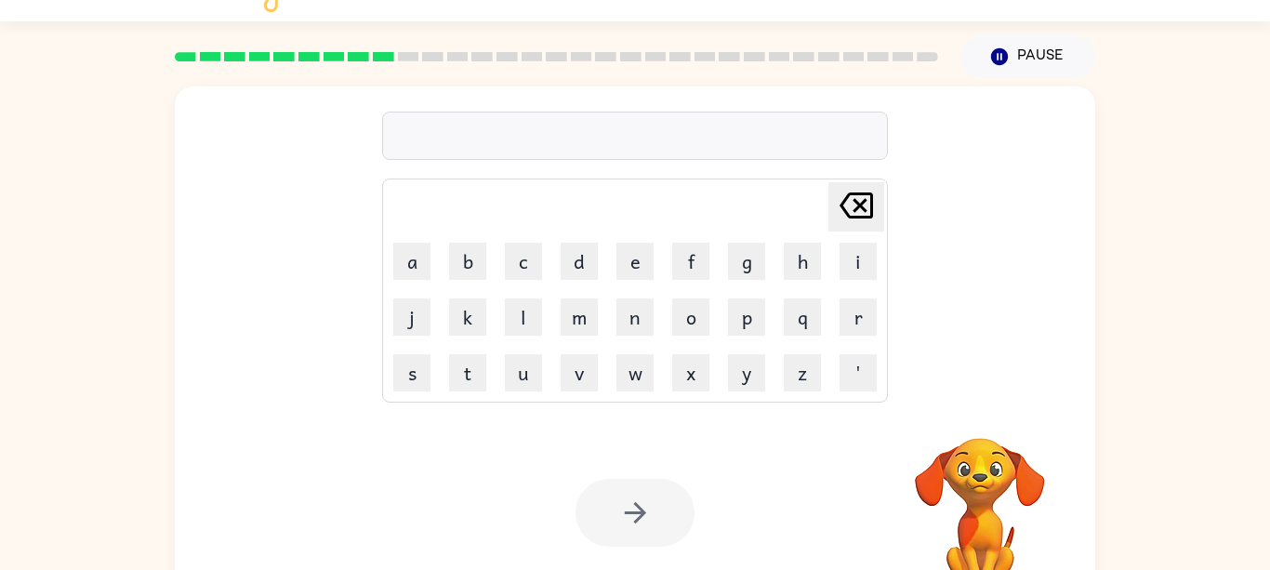
scroll to position [40, 0]
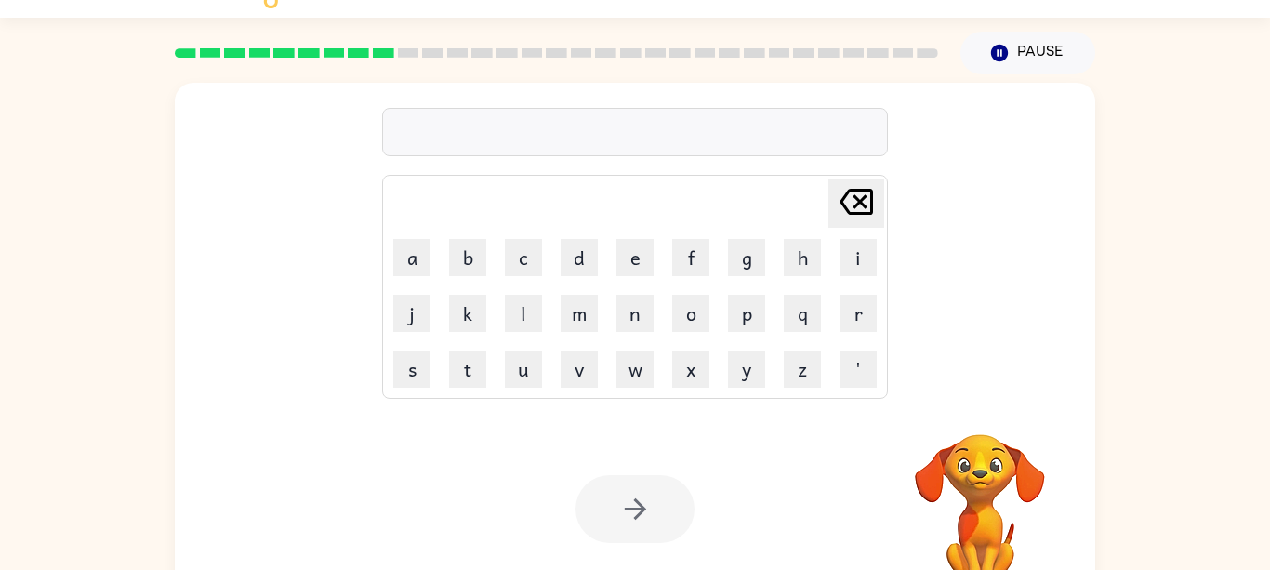
click at [718, 407] on div "Your browser must support playing .mp4 files to use Literably. Please try using…" at bounding box center [635, 508] width 920 height 209
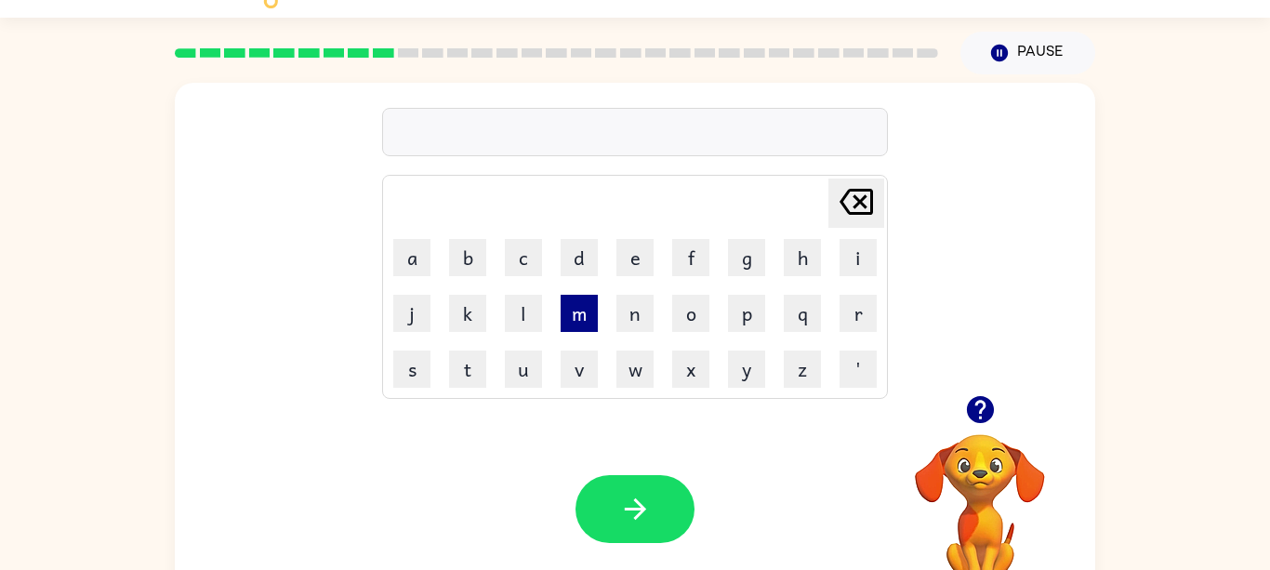
click at [588, 311] on button "m" at bounding box center [579, 313] width 37 height 37
click at [864, 250] on button "i" at bounding box center [858, 257] width 37 height 37
click at [589, 245] on button "d" at bounding box center [579, 257] width 37 height 37
click at [583, 318] on button "m" at bounding box center [579, 313] width 37 height 37
click at [685, 321] on button "o" at bounding box center [690, 313] width 37 height 37
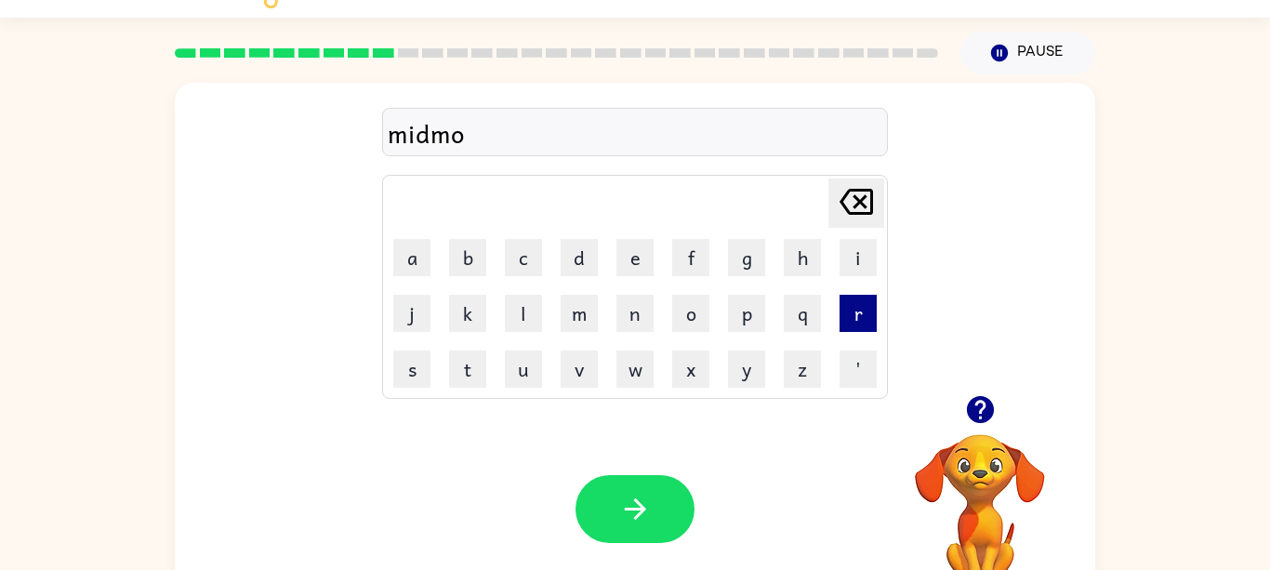
click at [875, 322] on button "r" at bounding box center [858, 313] width 37 height 37
click at [631, 320] on button "n" at bounding box center [634, 313] width 37 height 37
click at [864, 268] on button "i" at bounding box center [858, 257] width 37 height 37
click at [635, 323] on button "n" at bounding box center [634, 313] width 37 height 37
click at [744, 249] on button "g" at bounding box center [746, 257] width 37 height 37
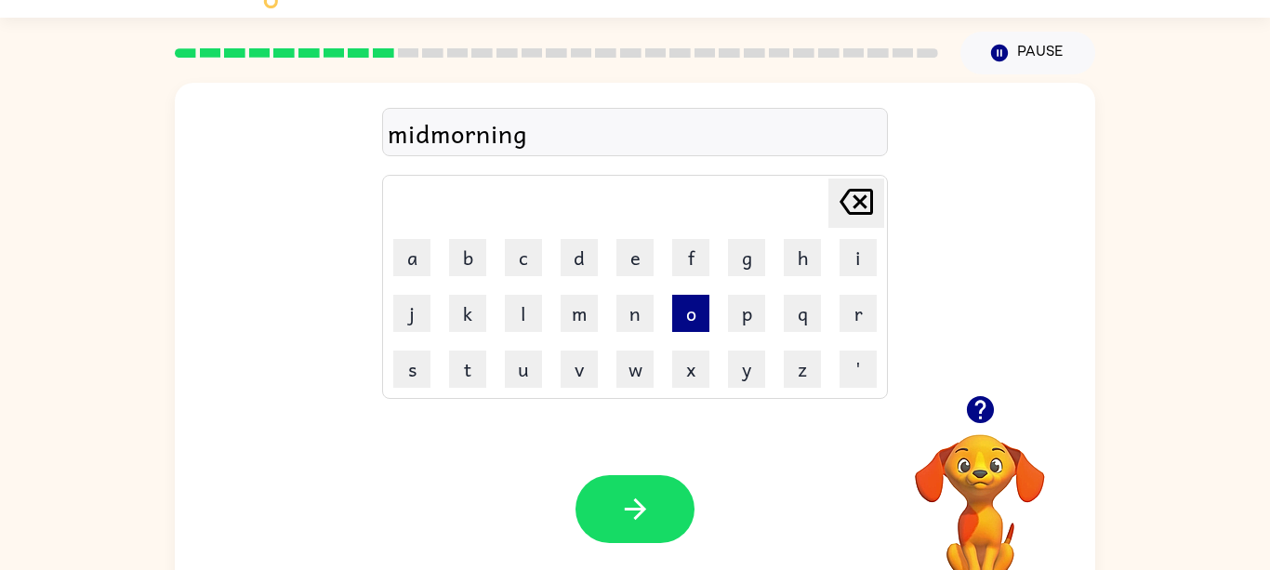
click at [702, 327] on button "o" at bounding box center [690, 313] width 37 height 37
type button "o"
click at [846, 192] on icon "[PERSON_NAME] last character input" at bounding box center [856, 201] width 45 height 45
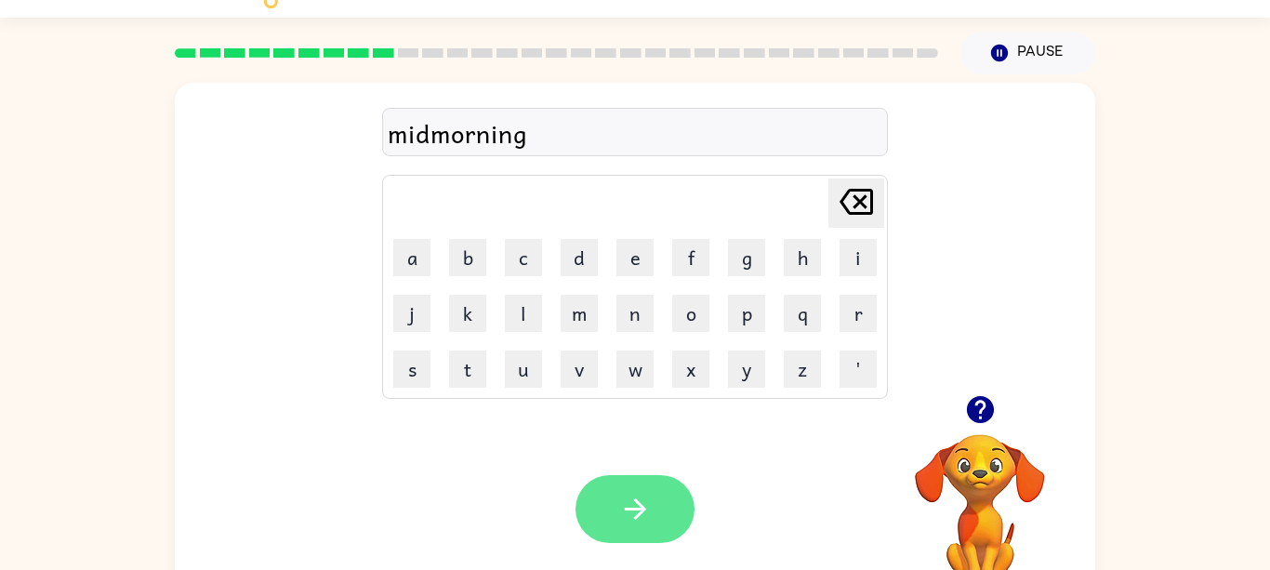
click at [662, 519] on button "button" at bounding box center [635, 509] width 119 height 68
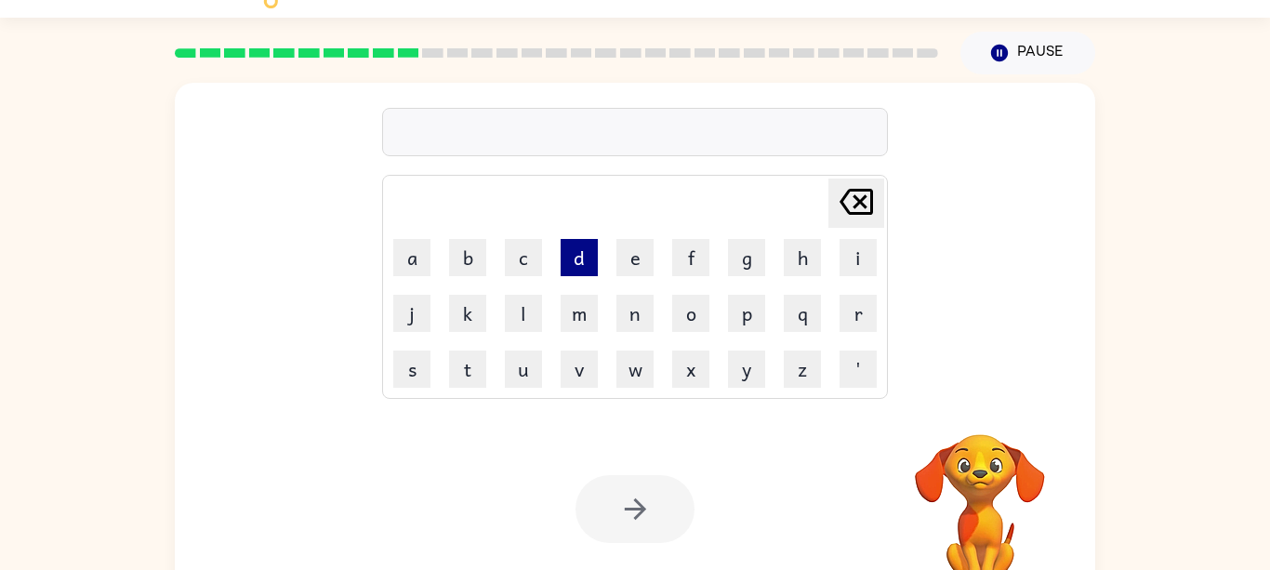
click at [587, 261] on button "d" at bounding box center [579, 257] width 37 height 37
click at [859, 269] on button "i" at bounding box center [858, 257] width 37 height 37
click at [410, 377] on button "s" at bounding box center [411, 369] width 37 height 37
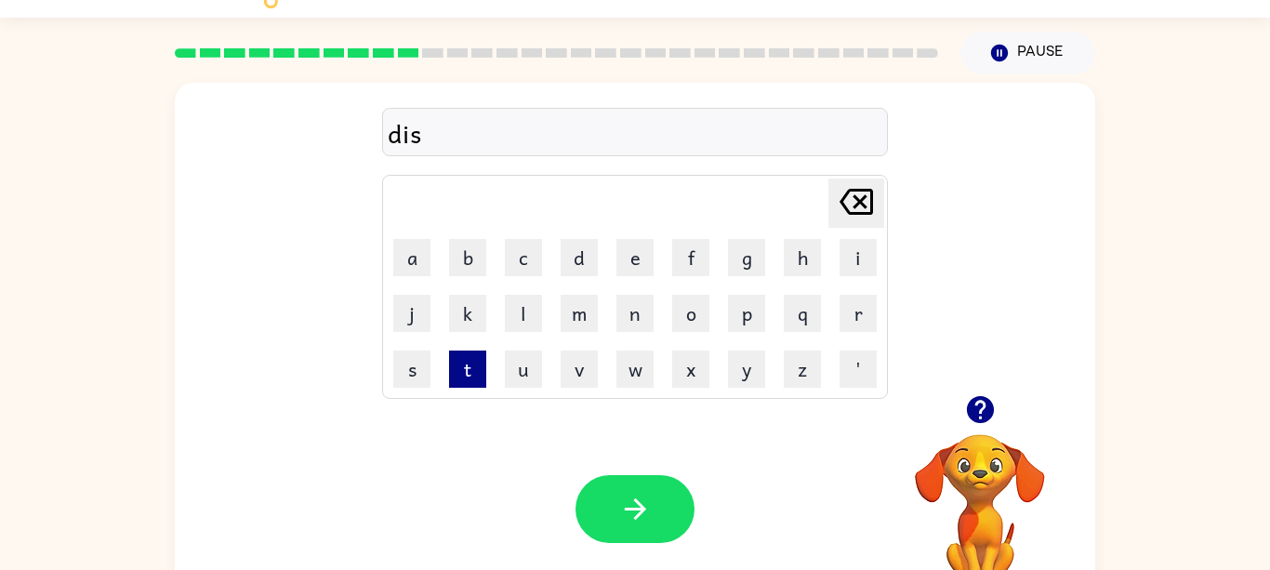
click at [478, 377] on button "t" at bounding box center [467, 369] width 37 height 37
type button "t"
click at [861, 322] on button "r" at bounding box center [858, 313] width 37 height 37
type button "r"
click at [523, 377] on button "u" at bounding box center [523, 369] width 37 height 37
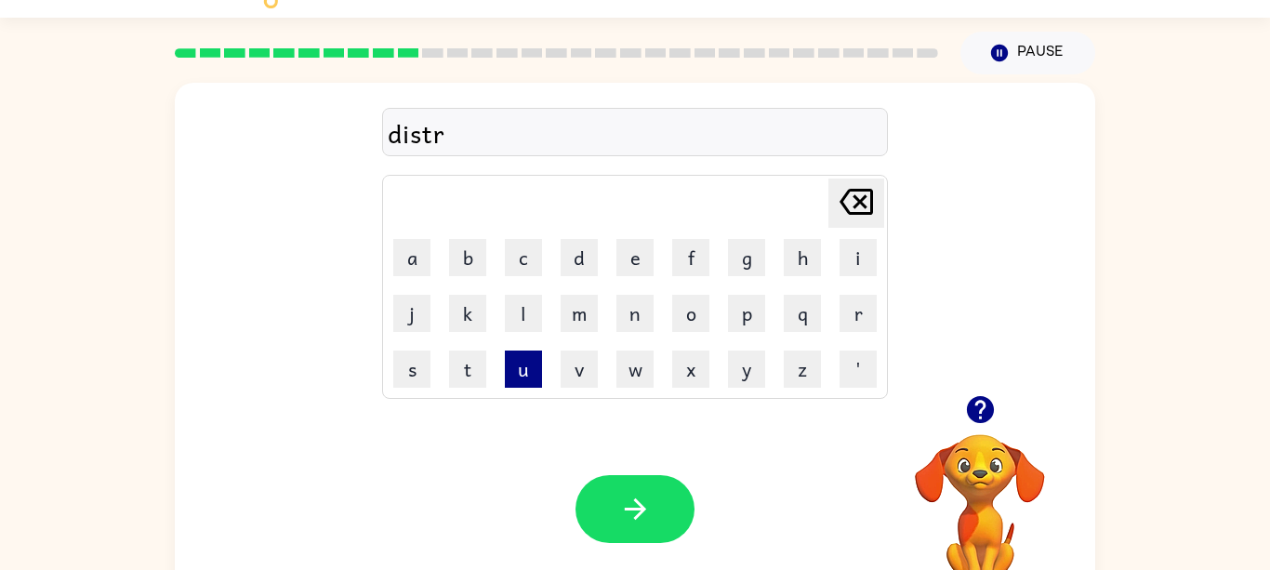
type button "u"
click at [416, 377] on button "s" at bounding box center [411, 369] width 37 height 37
type button "s"
click at [539, 377] on button "u" at bounding box center [523, 369] width 37 height 37
click at [833, 212] on button "[PERSON_NAME] last character input" at bounding box center [856, 203] width 56 height 49
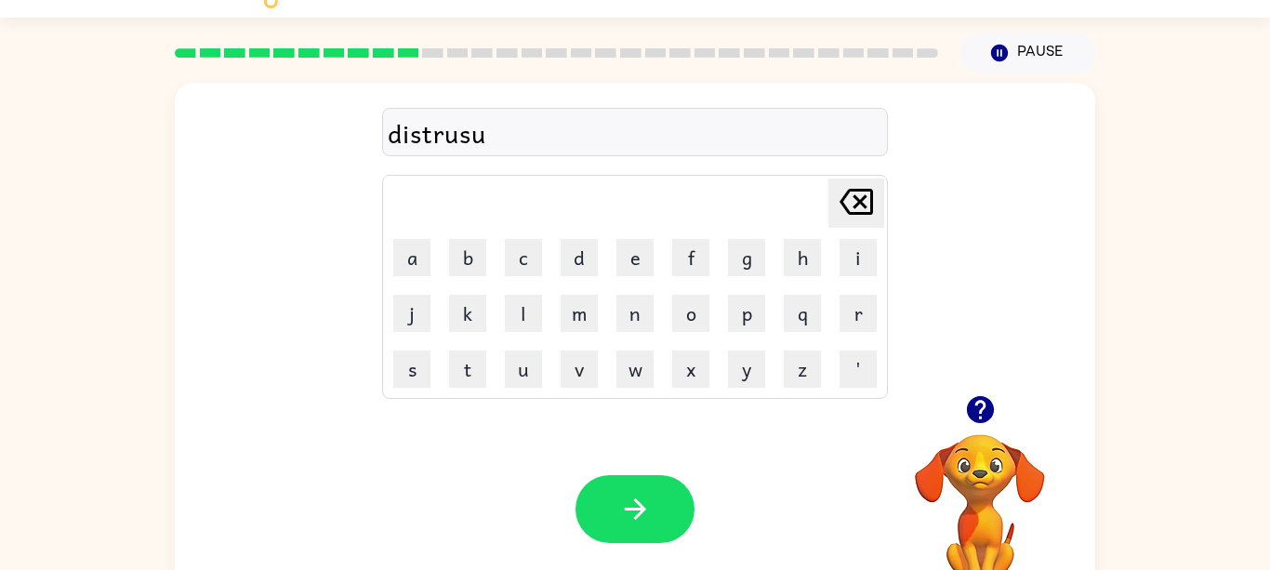
type button "delete"
click at [466, 379] on button "t" at bounding box center [467, 369] width 37 height 37
click at [645, 521] on icon "button" at bounding box center [635, 509] width 33 height 33
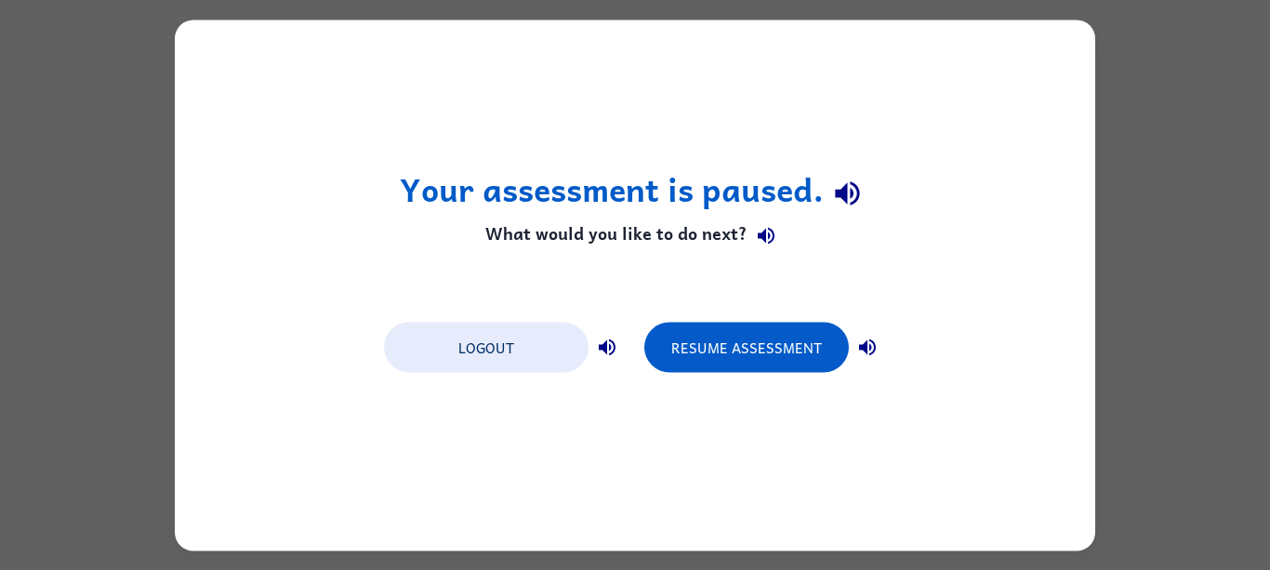
scroll to position [0, 0]
click at [792, 358] on button "Resume Assessment" at bounding box center [746, 347] width 205 height 50
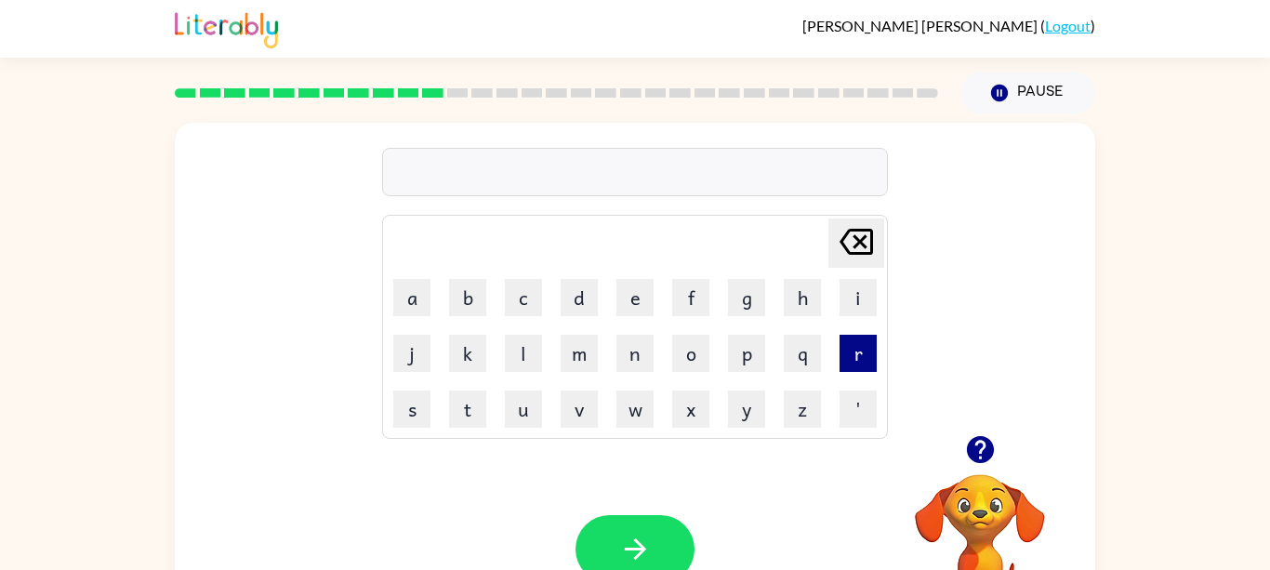
click at [855, 357] on button "r" at bounding box center [858, 353] width 37 height 37
click at [689, 345] on button "o" at bounding box center [690, 353] width 37 height 37
click at [420, 301] on button "a" at bounding box center [411, 297] width 37 height 37
click at [576, 305] on button "d" at bounding box center [579, 297] width 37 height 37
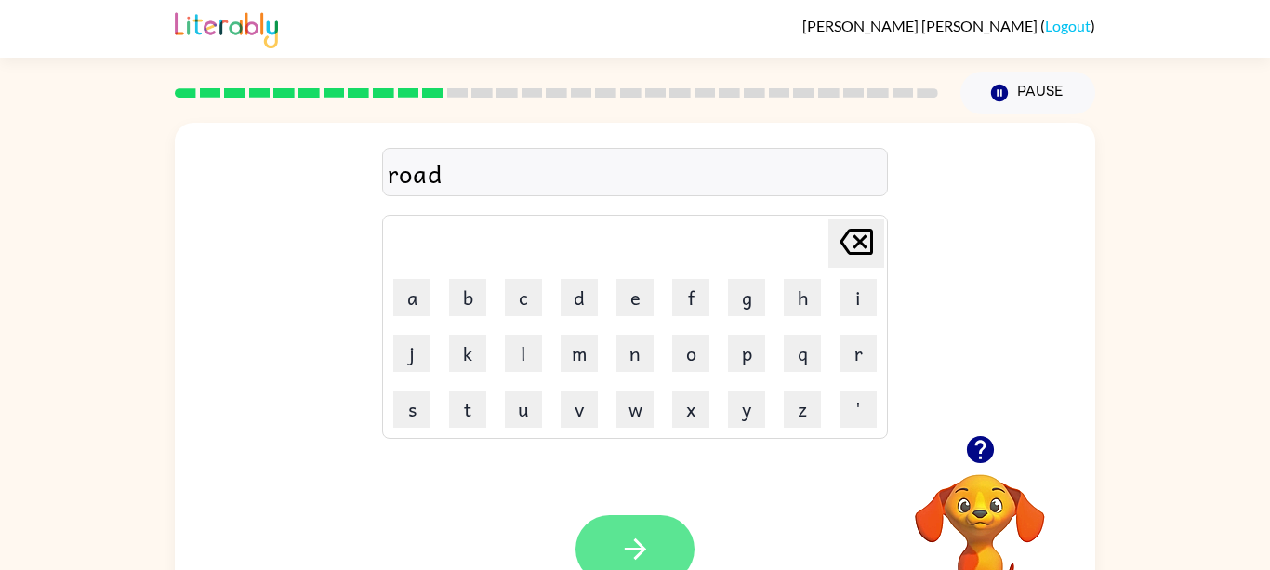
click at [659, 536] on button "button" at bounding box center [635, 549] width 119 height 68
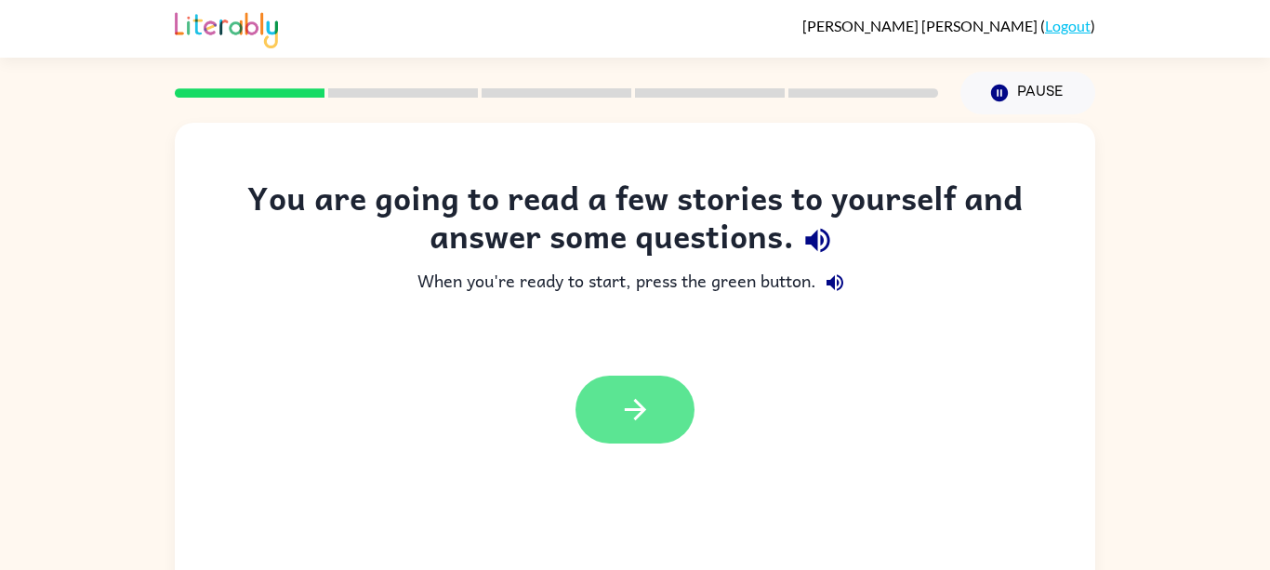
click at [611, 414] on button "button" at bounding box center [635, 410] width 119 height 68
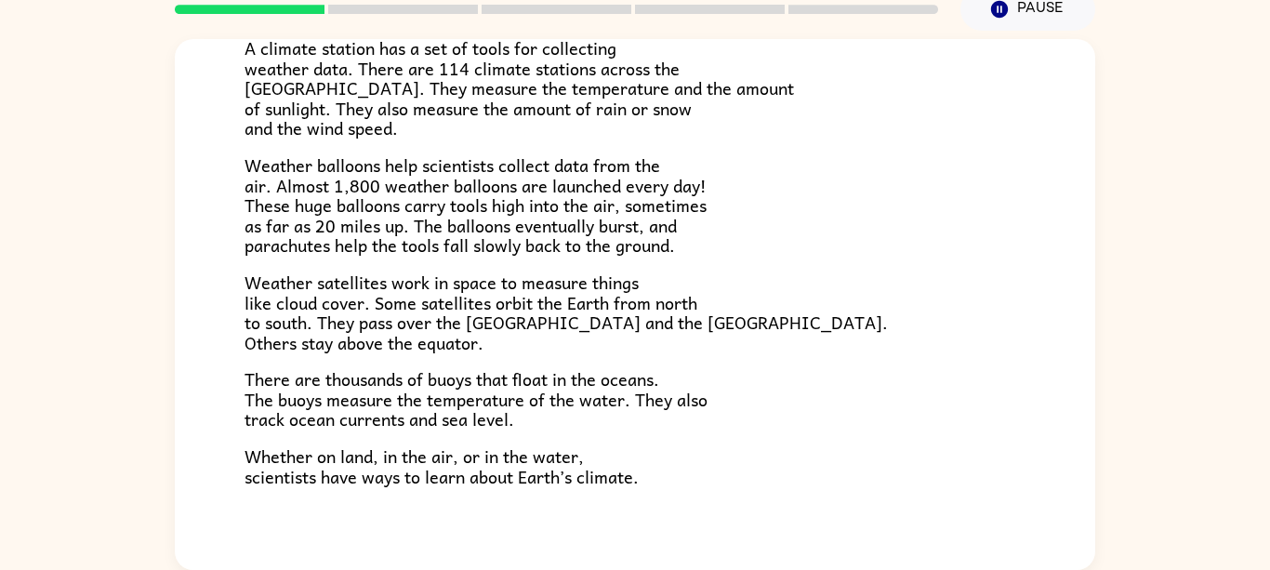
scroll to position [520, 0]
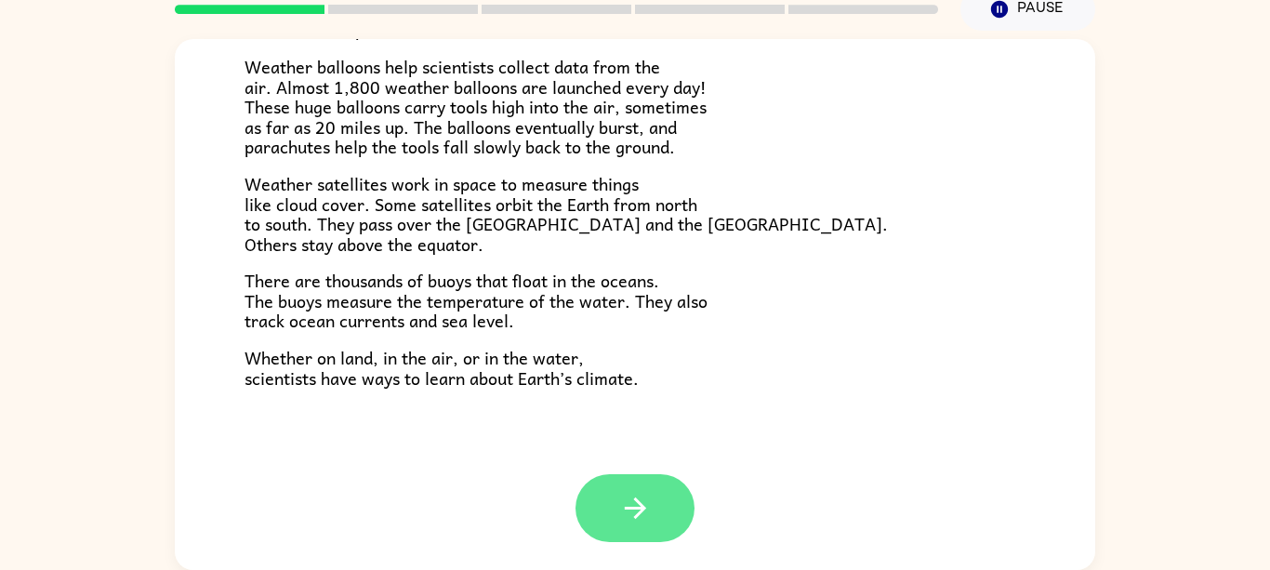
click at [663, 487] on button "button" at bounding box center [635, 508] width 119 height 68
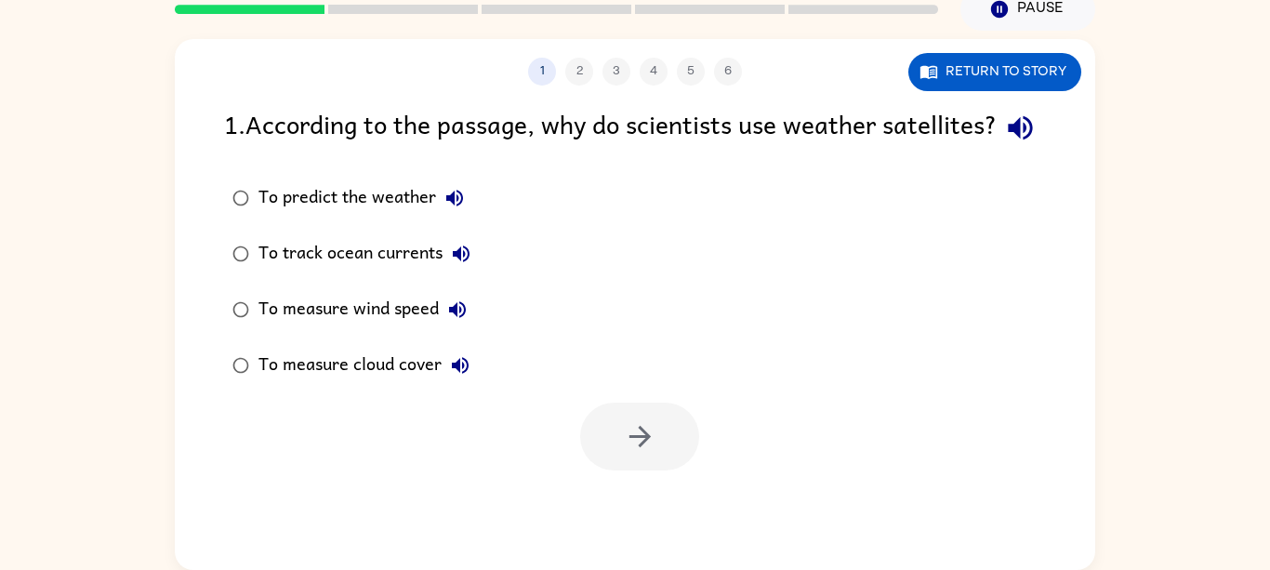
scroll to position [0, 0]
click at [670, 470] on button "button" at bounding box center [639, 437] width 119 height 68
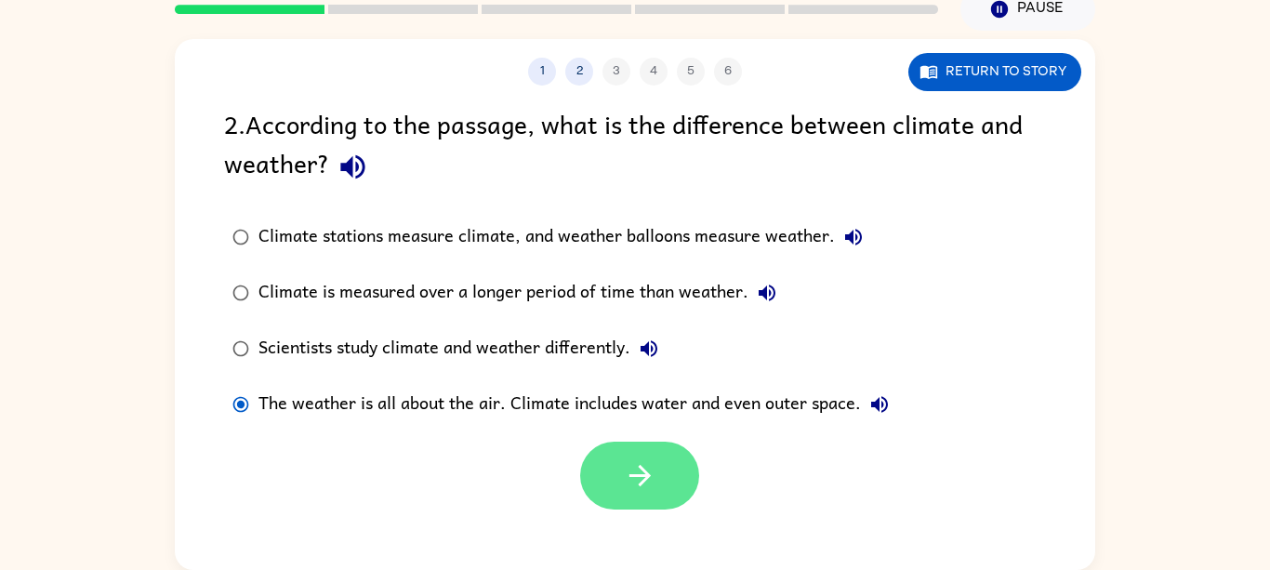
click at [599, 490] on button "button" at bounding box center [639, 476] width 119 height 68
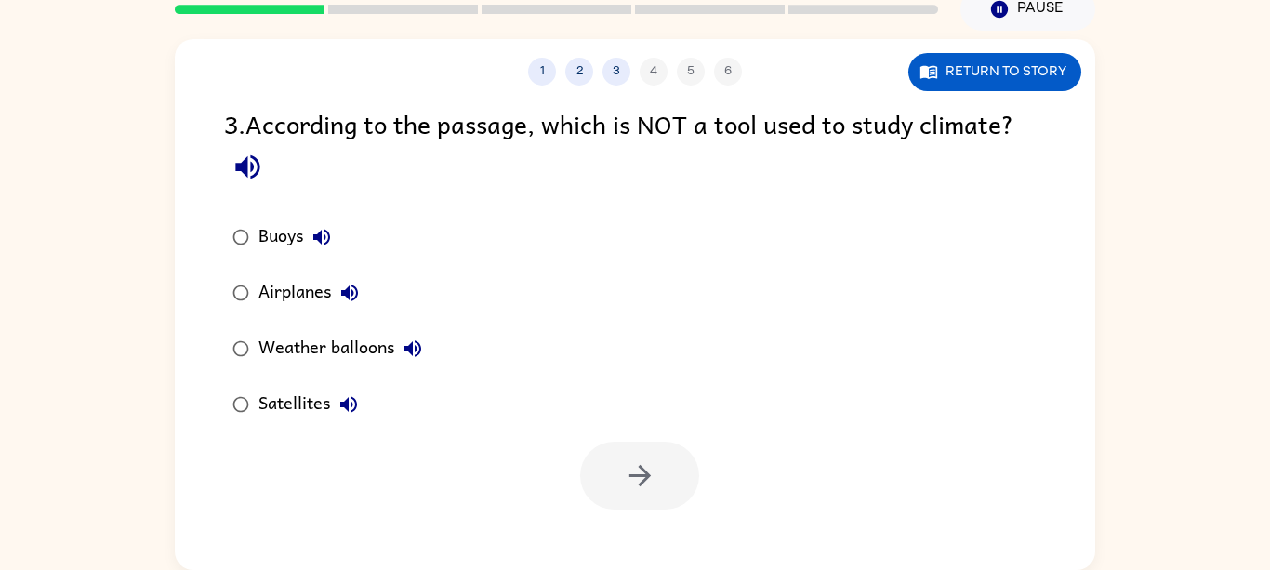
click at [399, 336] on button "Weather balloons" at bounding box center [412, 348] width 37 height 37
click at [642, 480] on icon "button" at bounding box center [640, 475] width 33 height 33
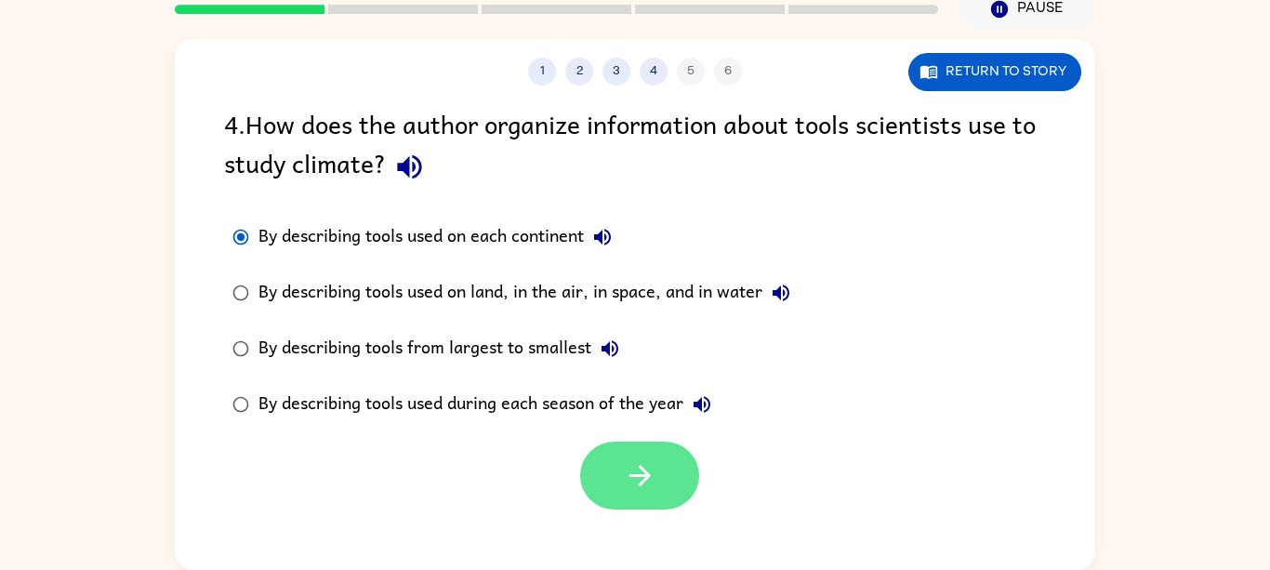
click at [618, 469] on button "button" at bounding box center [639, 476] width 119 height 68
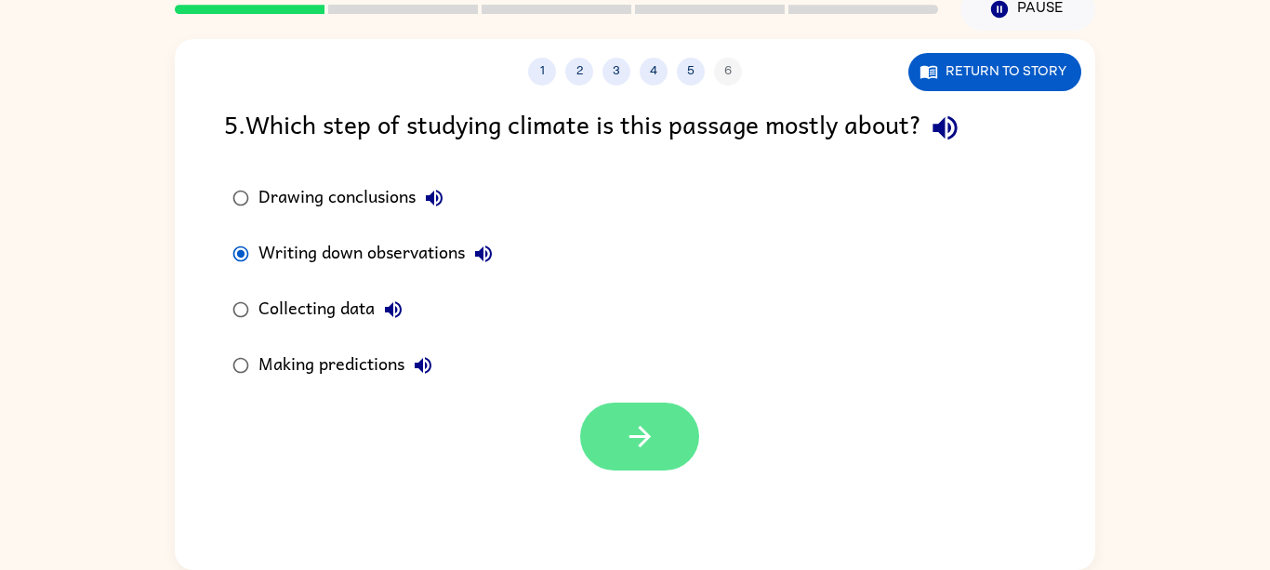
click at [646, 430] on icon "button" at bounding box center [640, 436] width 33 height 33
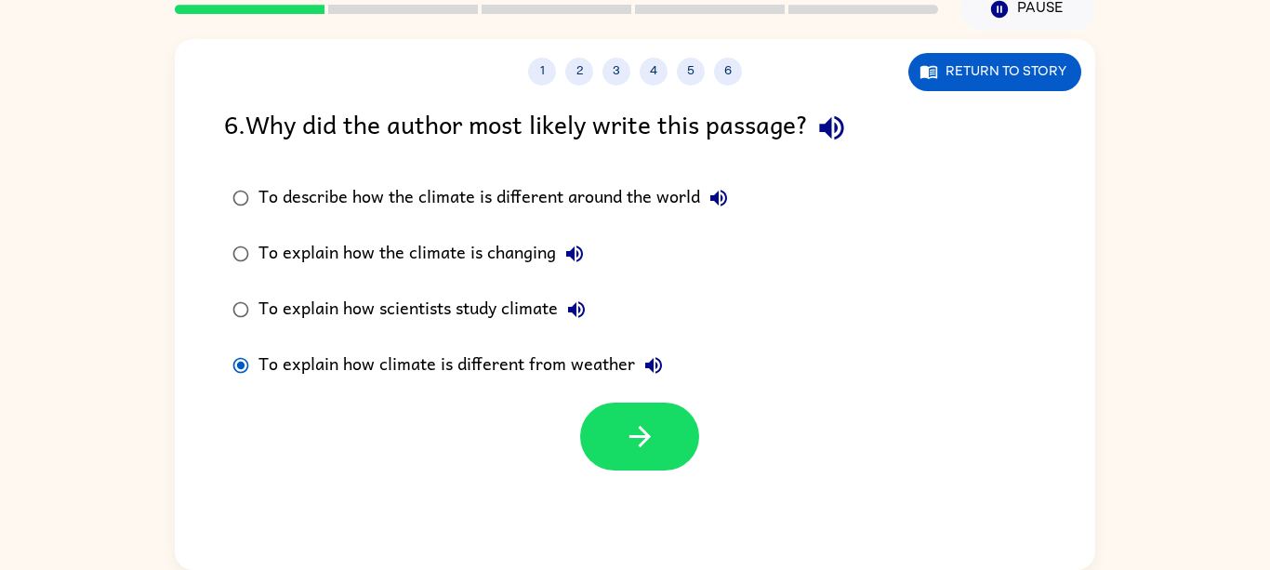
click at [643, 482] on div "1 2 3 4 5 6 Return to story 6 . Why did the author most likely write this passa…" at bounding box center [635, 304] width 920 height 531
click at [650, 430] on icon "button" at bounding box center [640, 436] width 33 height 33
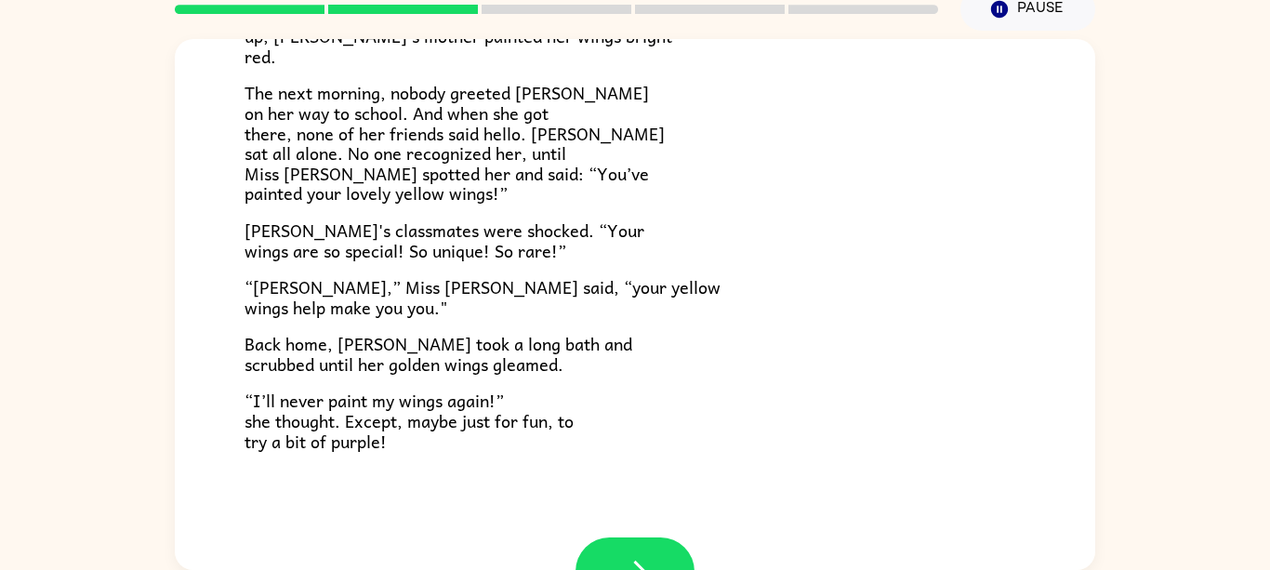
scroll to position [520, 0]
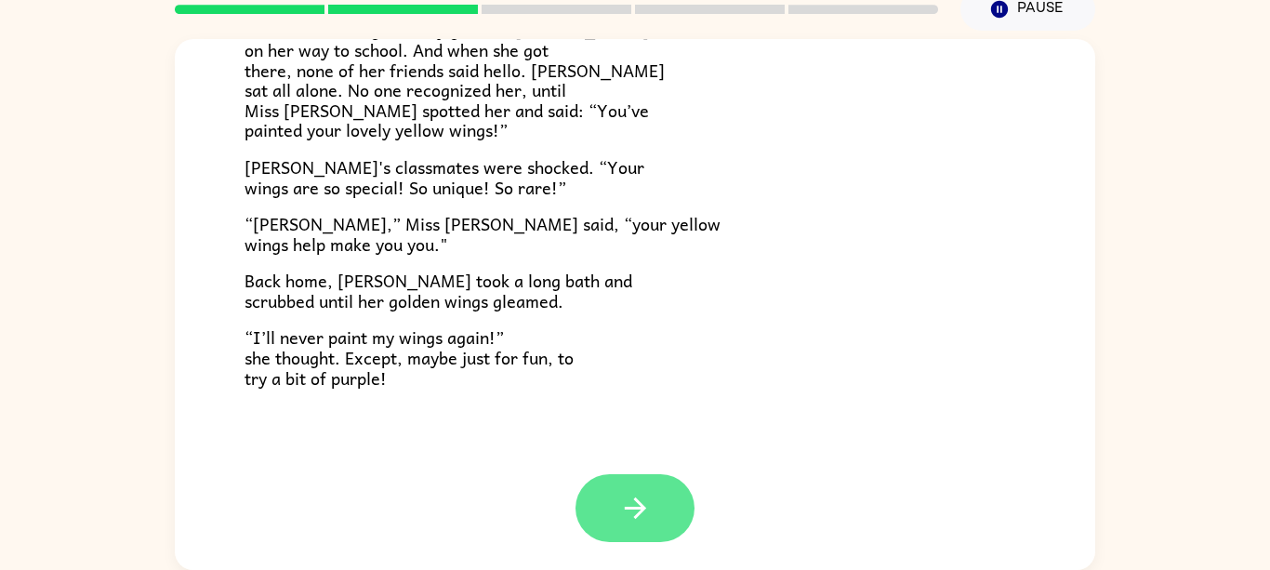
click at [657, 512] on button "button" at bounding box center [635, 508] width 119 height 68
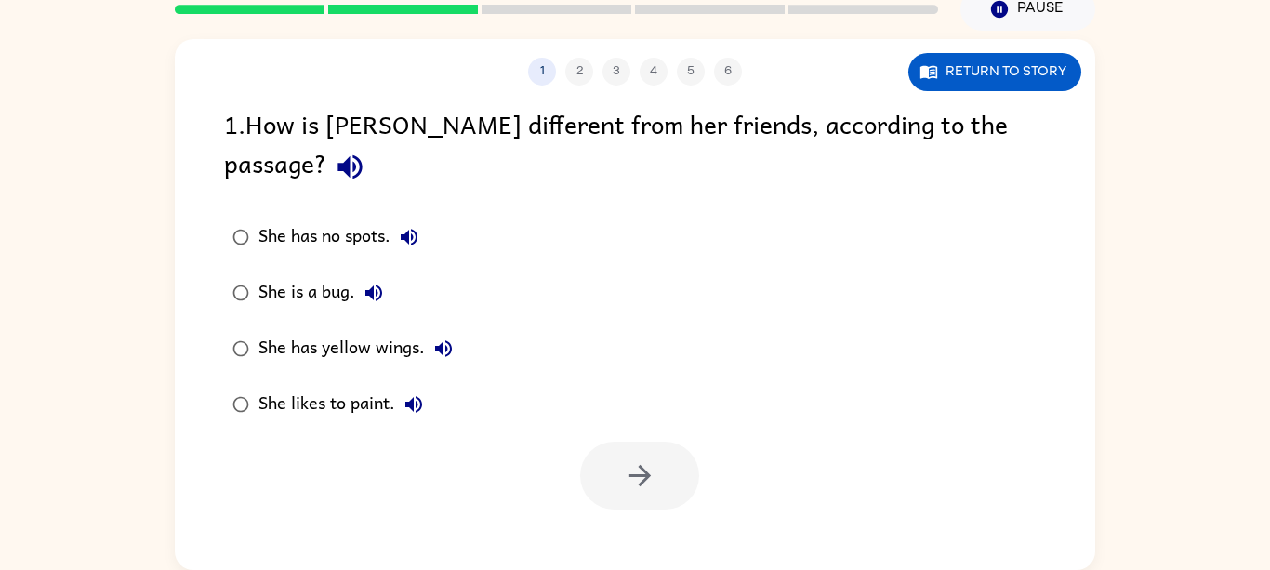
scroll to position [0, 0]
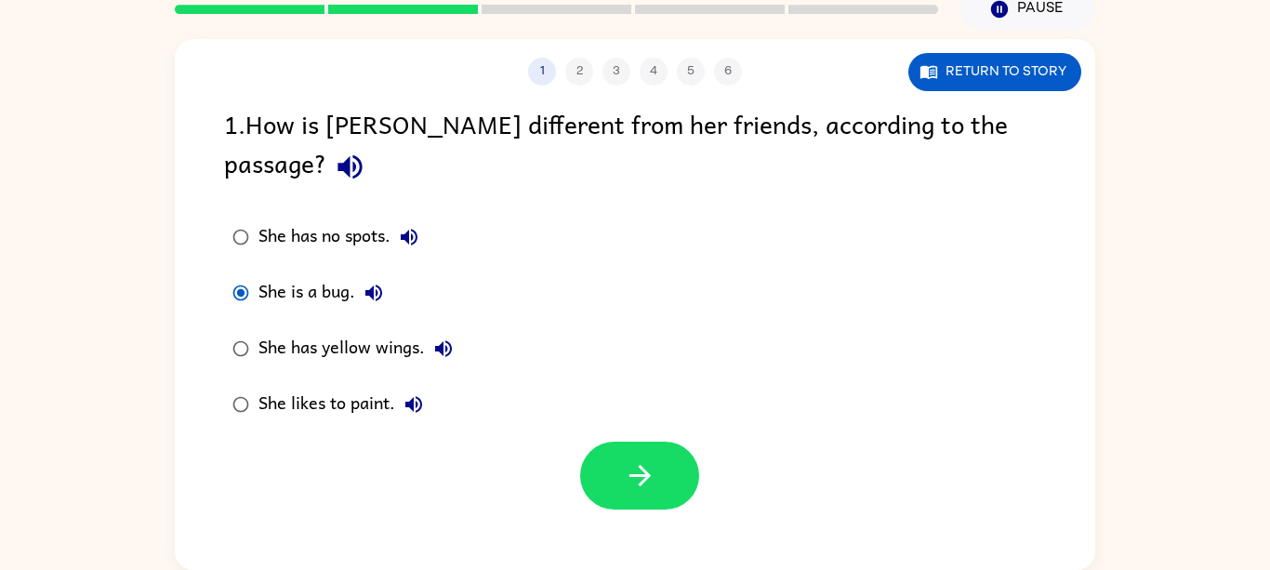
click at [602, 470] on div at bounding box center [639, 476] width 119 height 68
click at [629, 466] on button "button" at bounding box center [639, 476] width 119 height 68
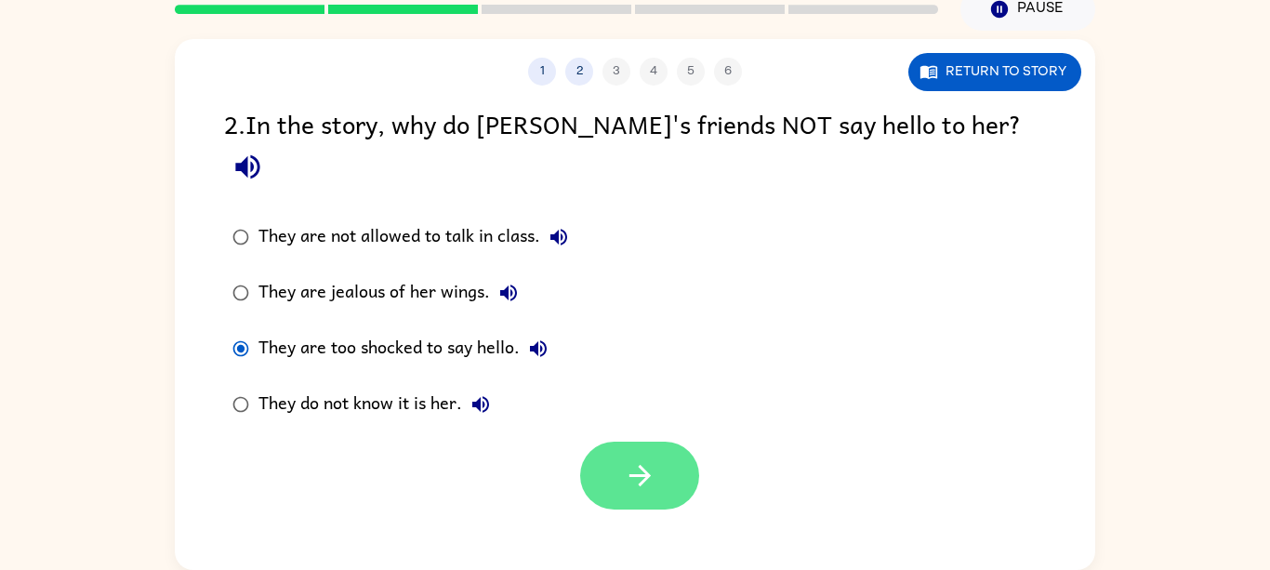
click at [613, 442] on button "button" at bounding box center [639, 476] width 119 height 68
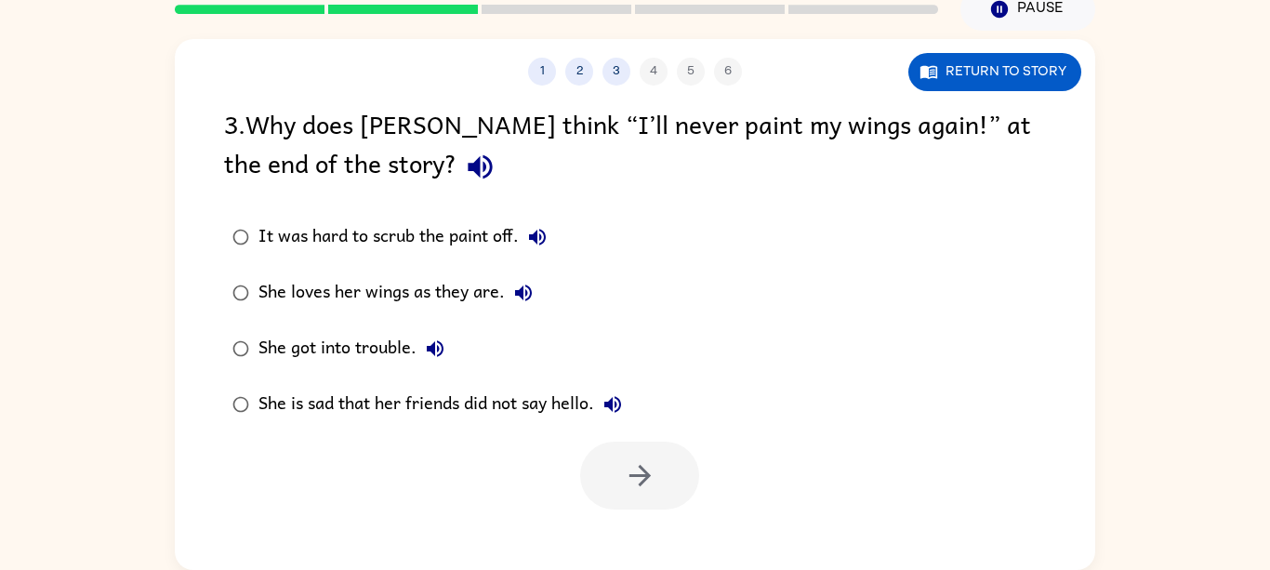
click at [299, 404] on div "She is sad that her friends did not say hello." at bounding box center [444, 404] width 373 height 37
click at [647, 479] on icon "button" at bounding box center [639, 475] width 21 height 21
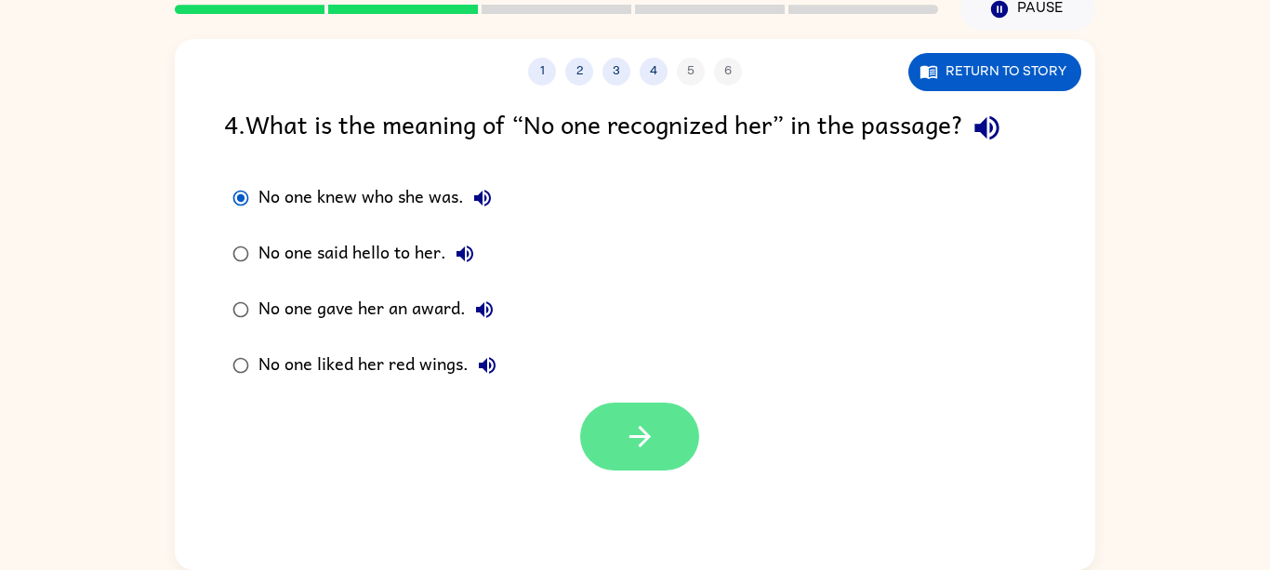
click at [650, 444] on icon "button" at bounding box center [640, 436] width 33 height 33
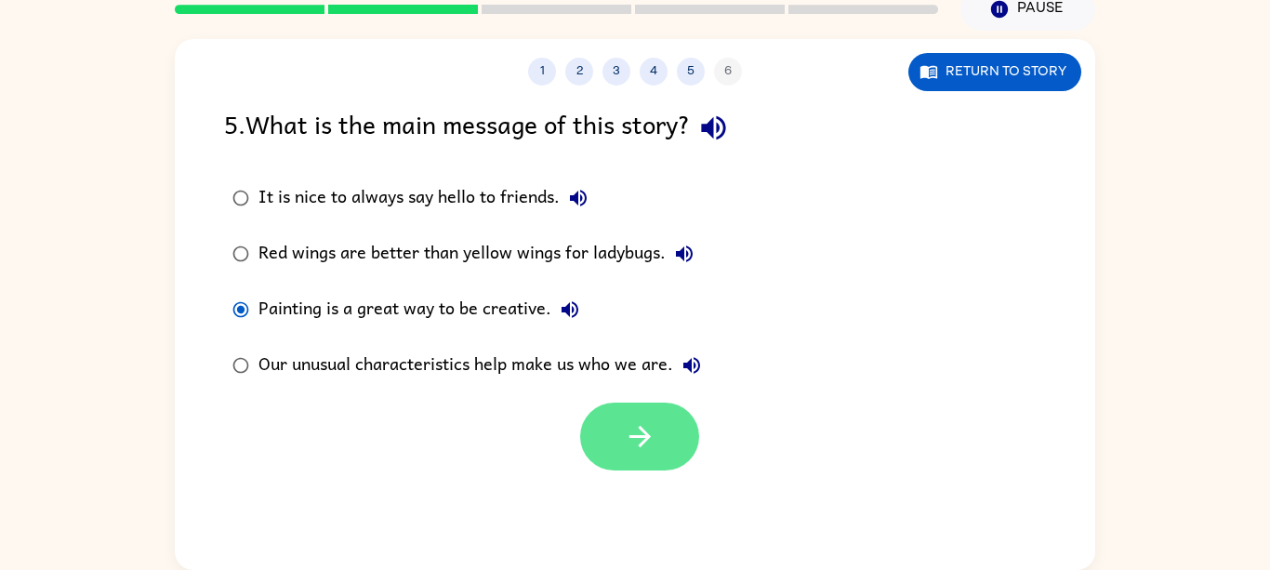
click at [650, 460] on button "button" at bounding box center [639, 437] width 119 height 68
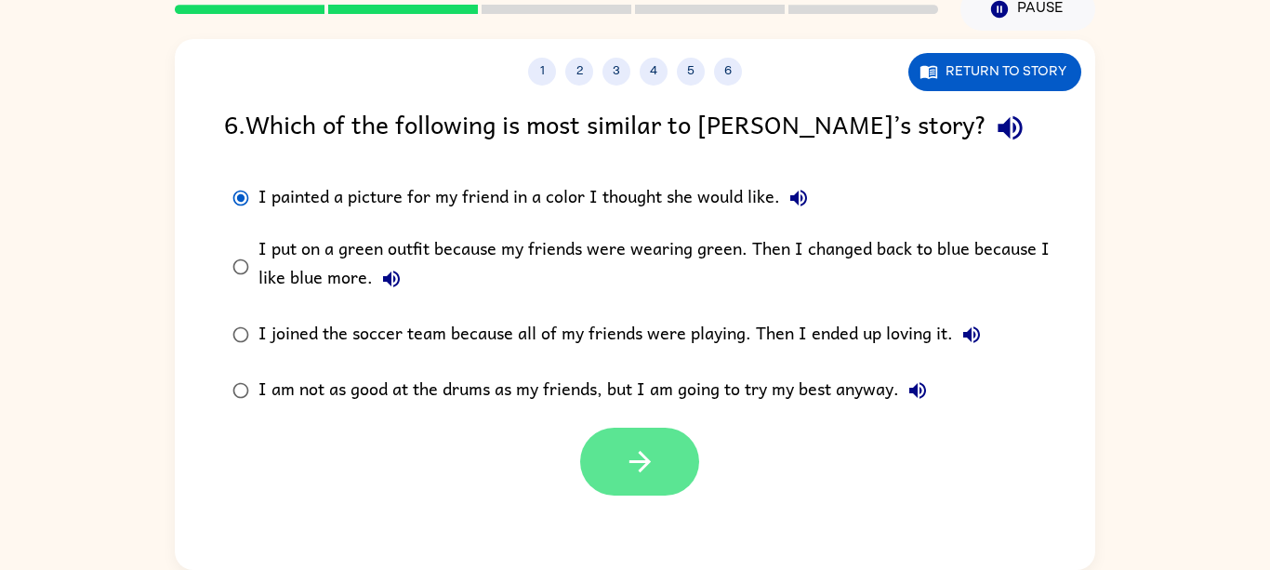
click at [639, 459] on icon "button" at bounding box center [640, 461] width 33 height 33
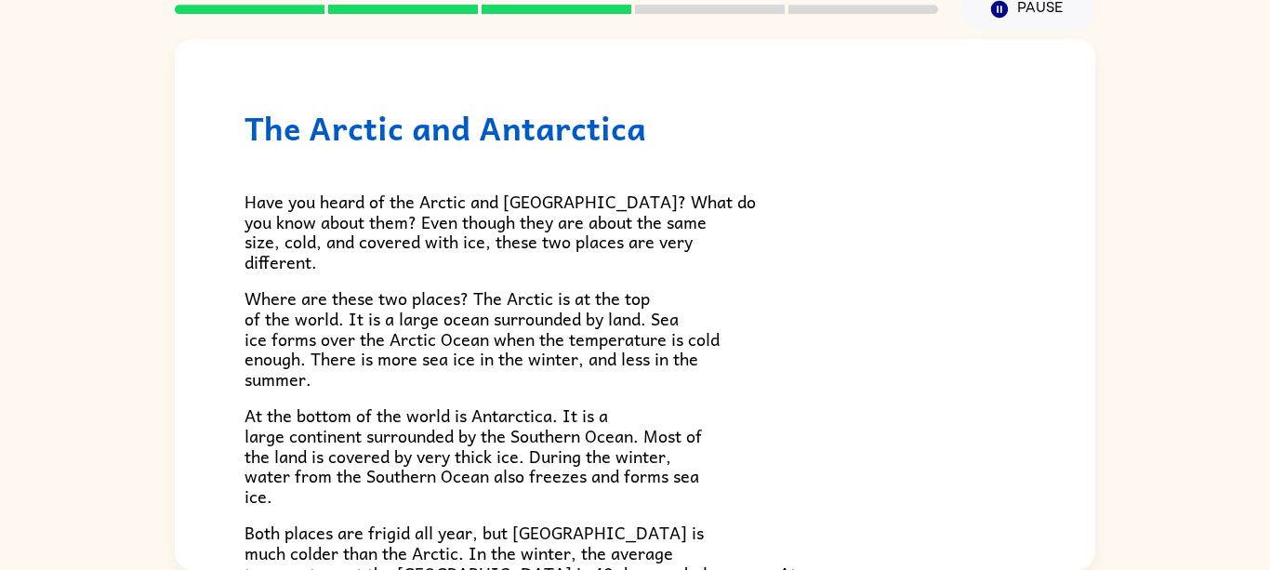
scroll to position [392, 0]
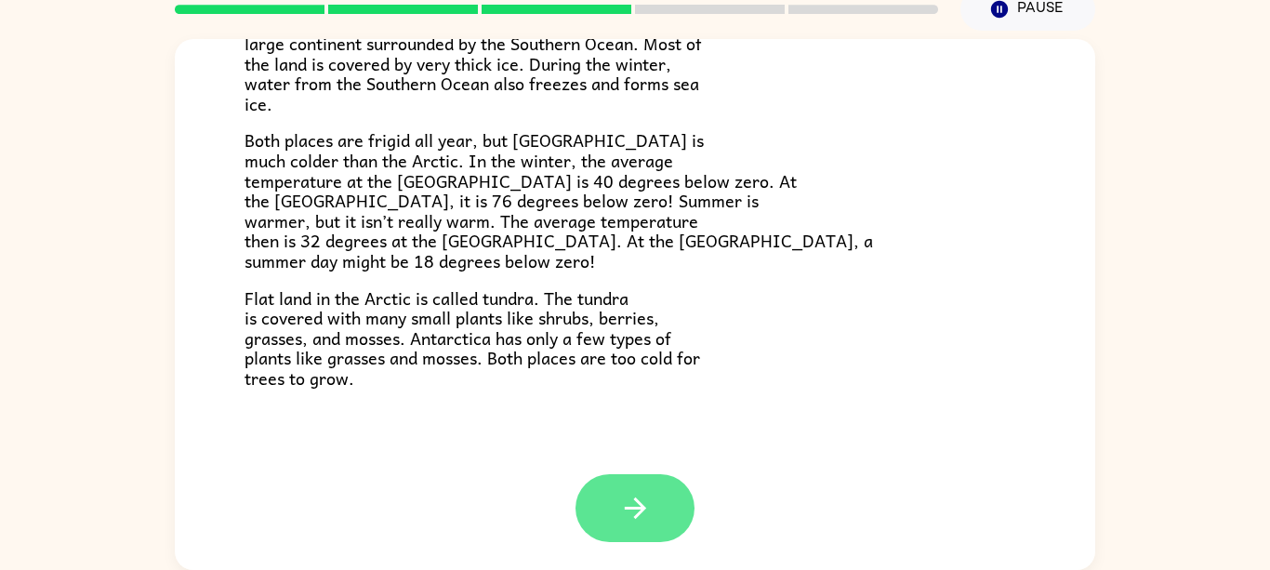
click at [629, 521] on icon "button" at bounding box center [635, 508] width 33 height 33
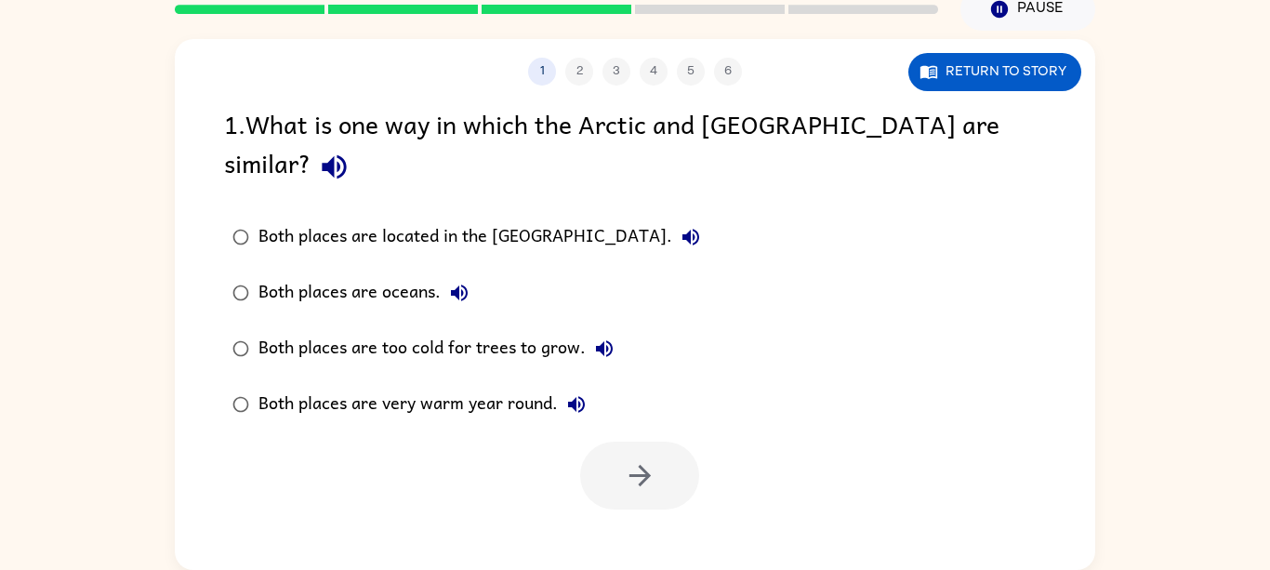
click at [198, 198] on div "1 . What is one way in which the Arctic and Antarctica are similar? Both places…" at bounding box center [635, 306] width 920 height 405
click at [619, 442] on button "button" at bounding box center [639, 476] width 119 height 68
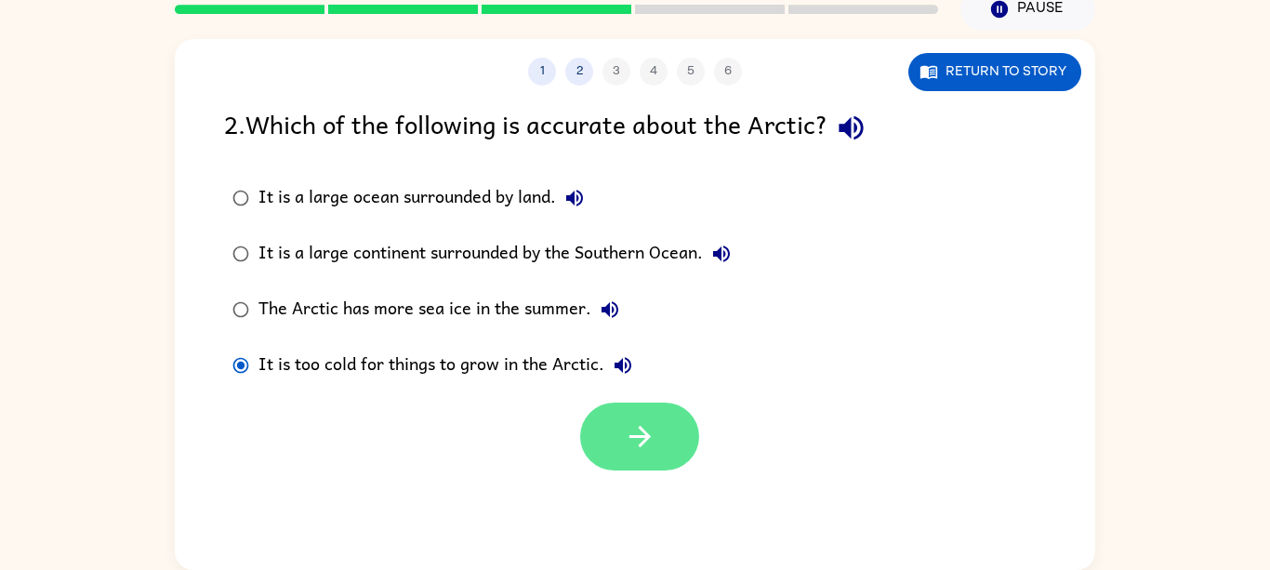
click at [635, 444] on icon "button" at bounding box center [640, 436] width 33 height 33
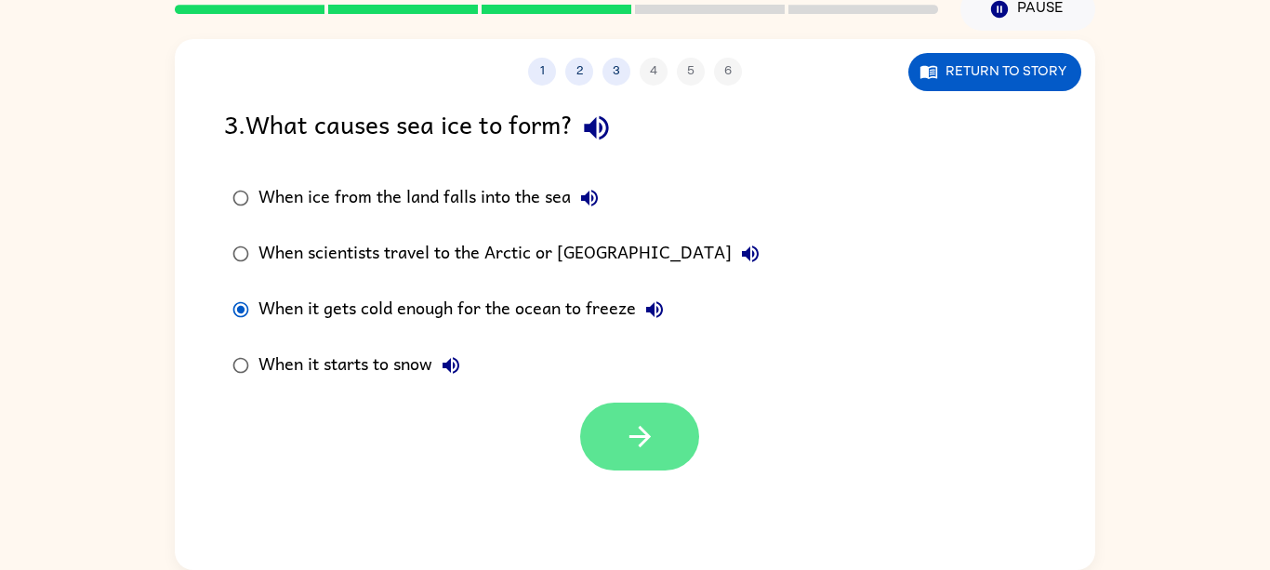
click at [636, 439] on icon "button" at bounding box center [640, 436] width 33 height 33
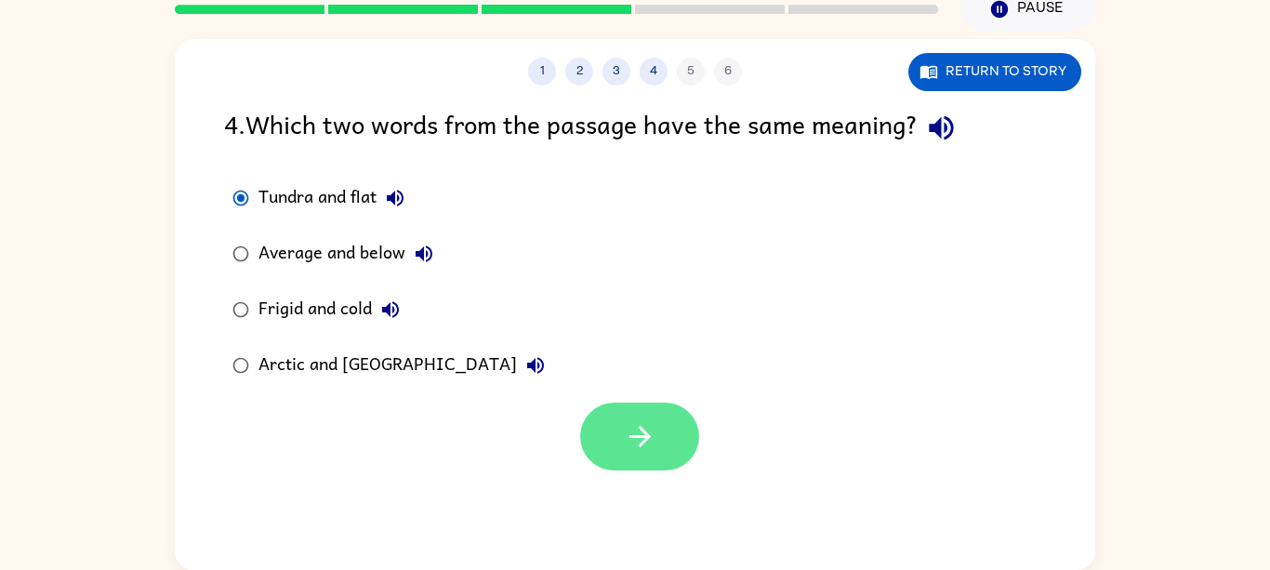
click at [632, 458] on button "button" at bounding box center [639, 437] width 119 height 68
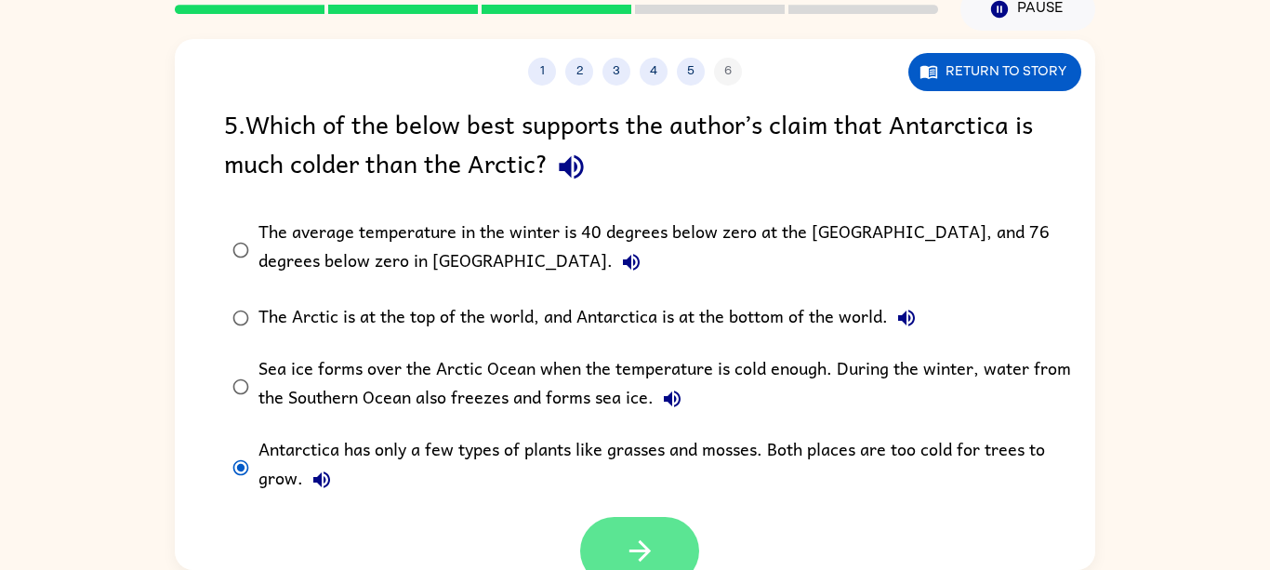
click at [646, 530] on button "button" at bounding box center [639, 551] width 119 height 68
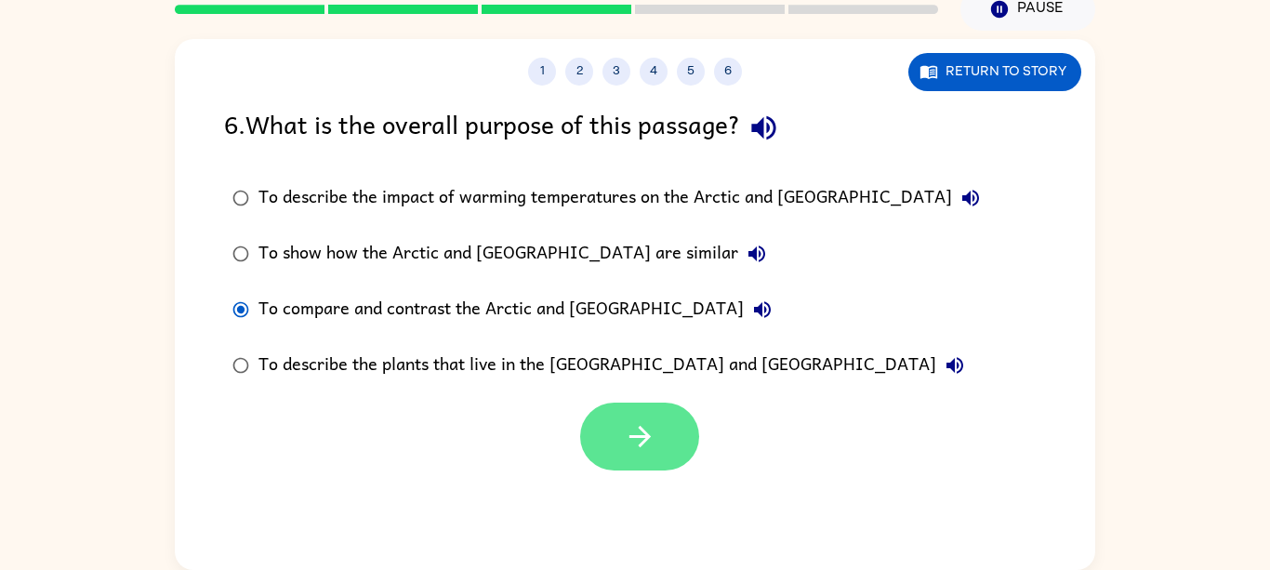
click at [653, 443] on icon "button" at bounding box center [640, 436] width 33 height 33
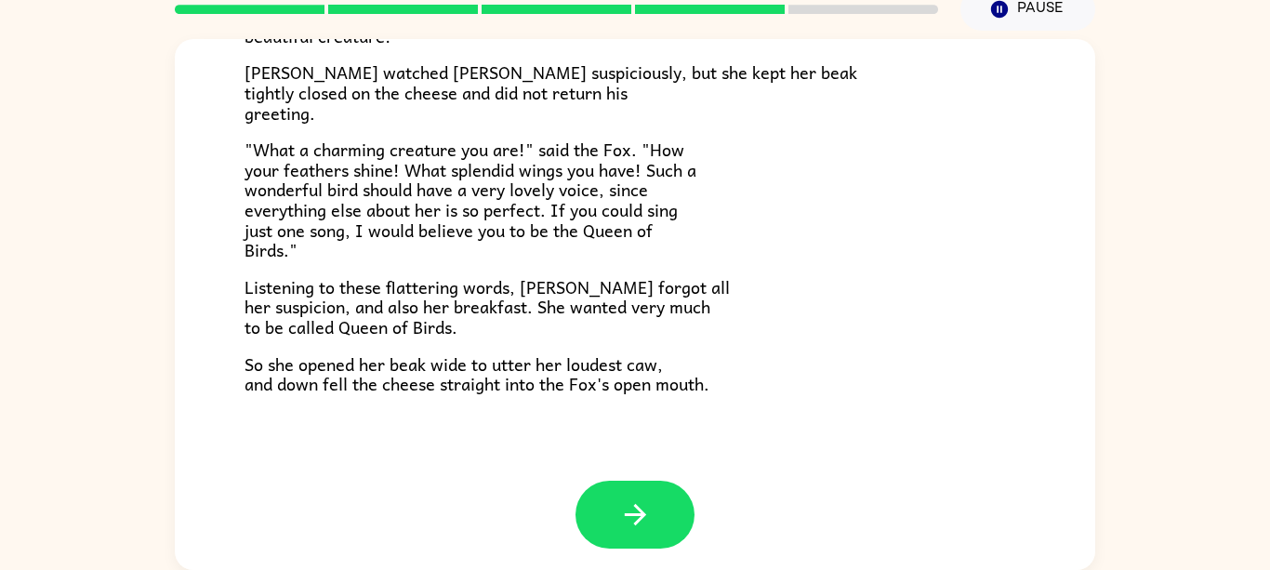
scroll to position [365, 0]
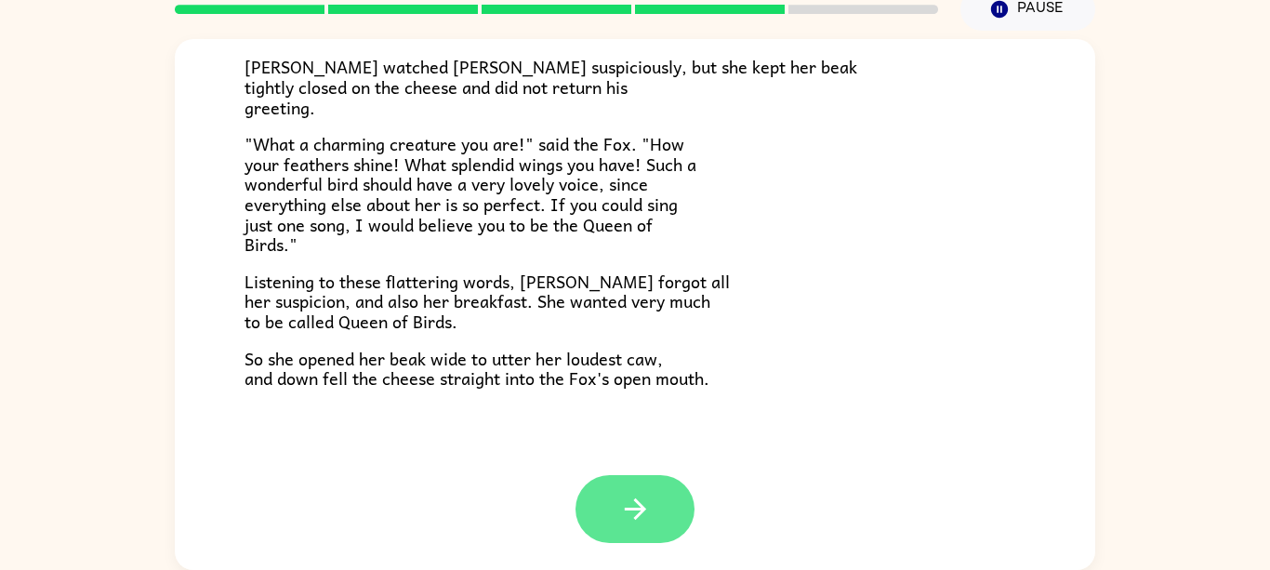
click at [610, 538] on button "button" at bounding box center [635, 509] width 119 height 68
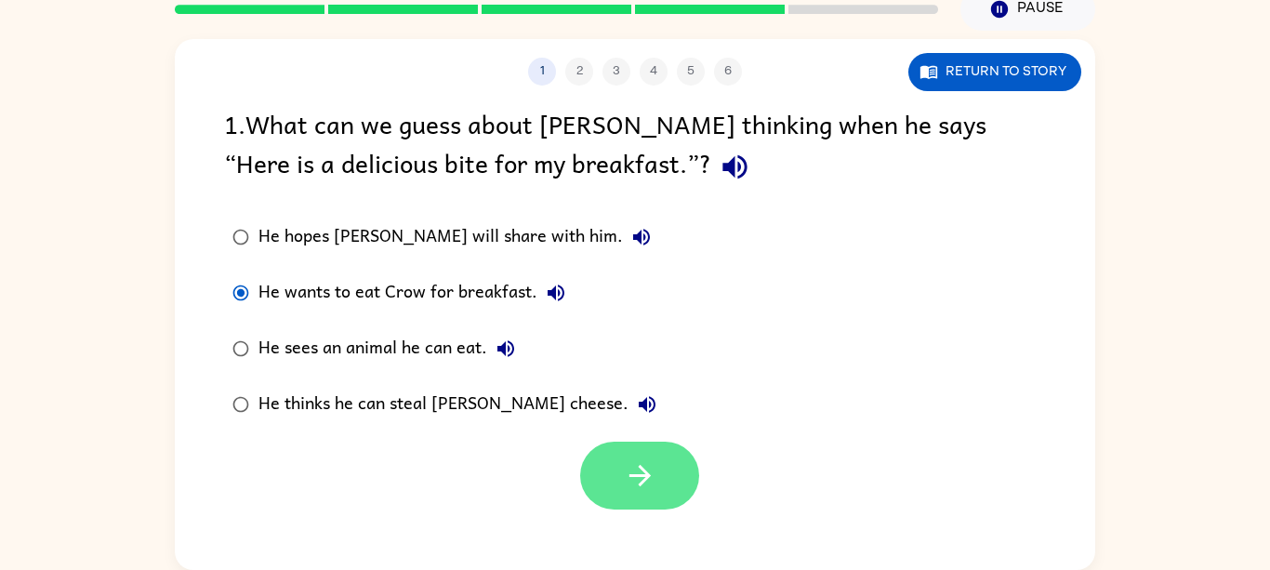
click at [627, 487] on icon "button" at bounding box center [640, 475] width 33 height 33
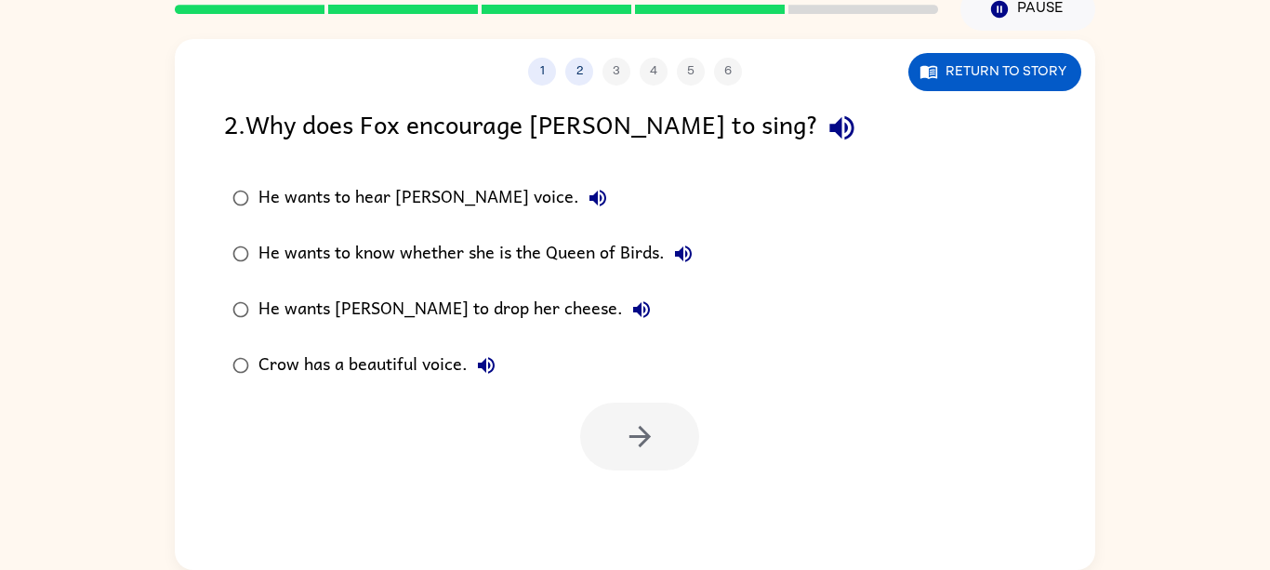
click at [219, 336] on label "He wants Crow to drop her cheese." at bounding box center [462, 310] width 497 height 56
click at [612, 447] on button "button" at bounding box center [639, 437] width 119 height 68
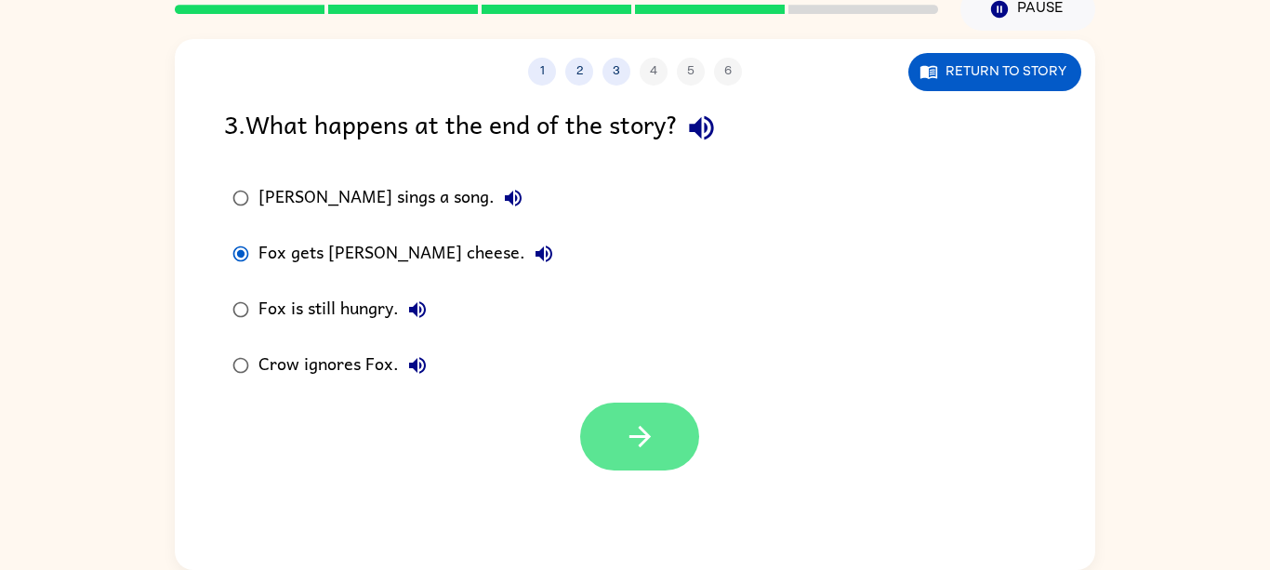
click at [611, 427] on button "button" at bounding box center [639, 437] width 119 height 68
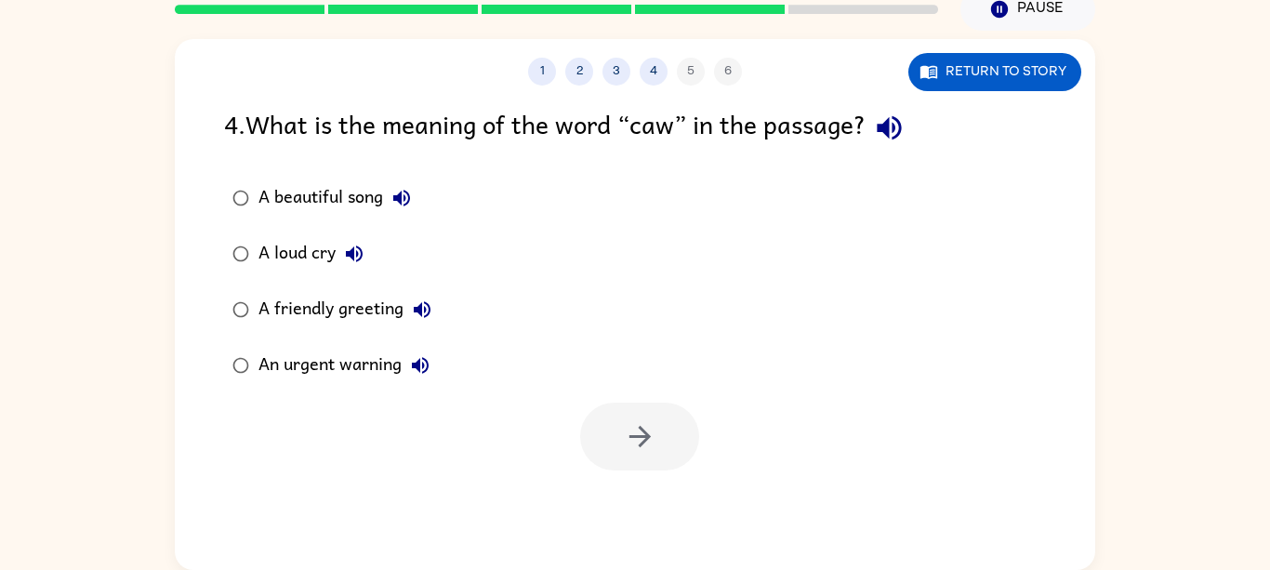
click at [290, 315] on div "A friendly greeting" at bounding box center [349, 309] width 182 height 37
click at [618, 424] on button "button" at bounding box center [639, 437] width 119 height 68
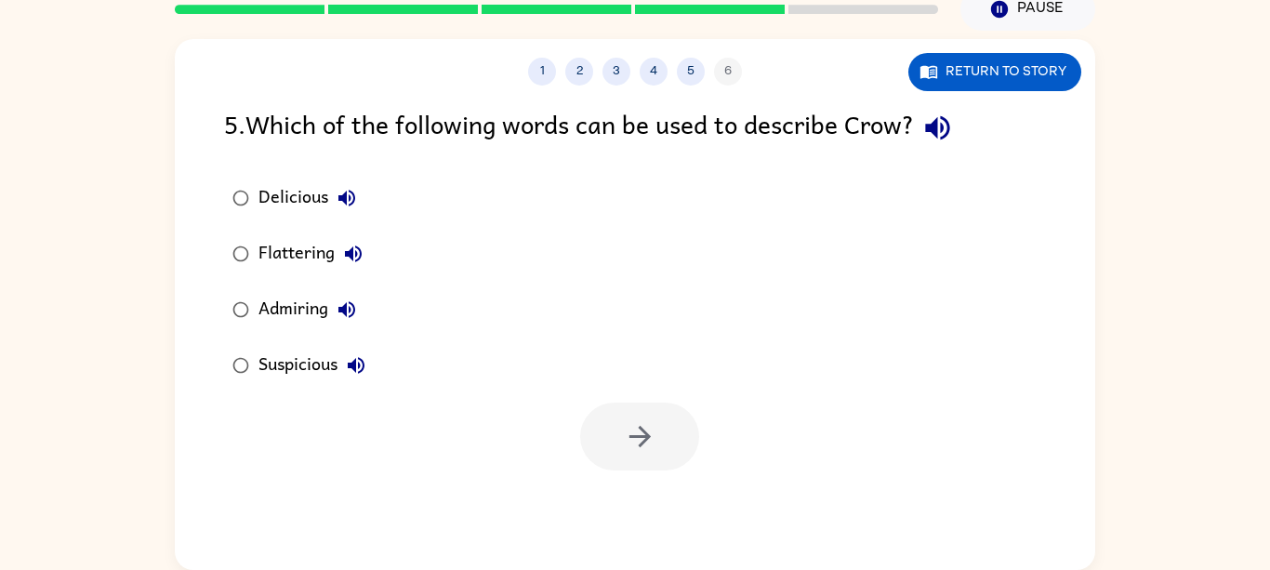
click at [306, 369] on div "Suspicious" at bounding box center [316, 365] width 116 height 37
click at [596, 448] on button "button" at bounding box center [639, 437] width 119 height 68
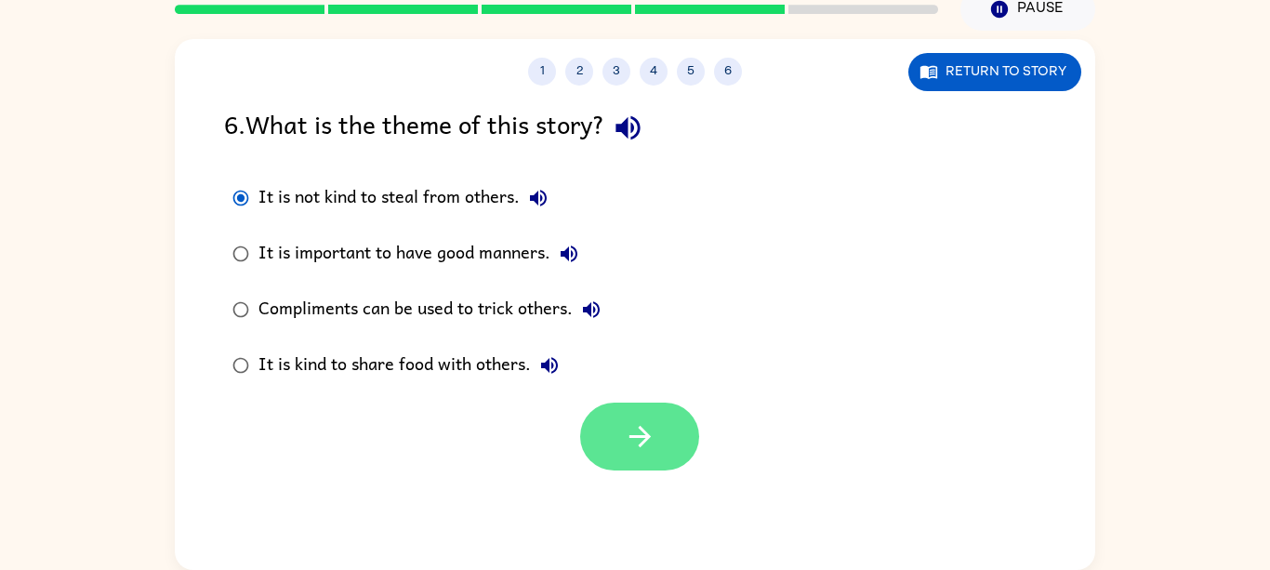
click at [650, 417] on button "button" at bounding box center [639, 437] width 119 height 68
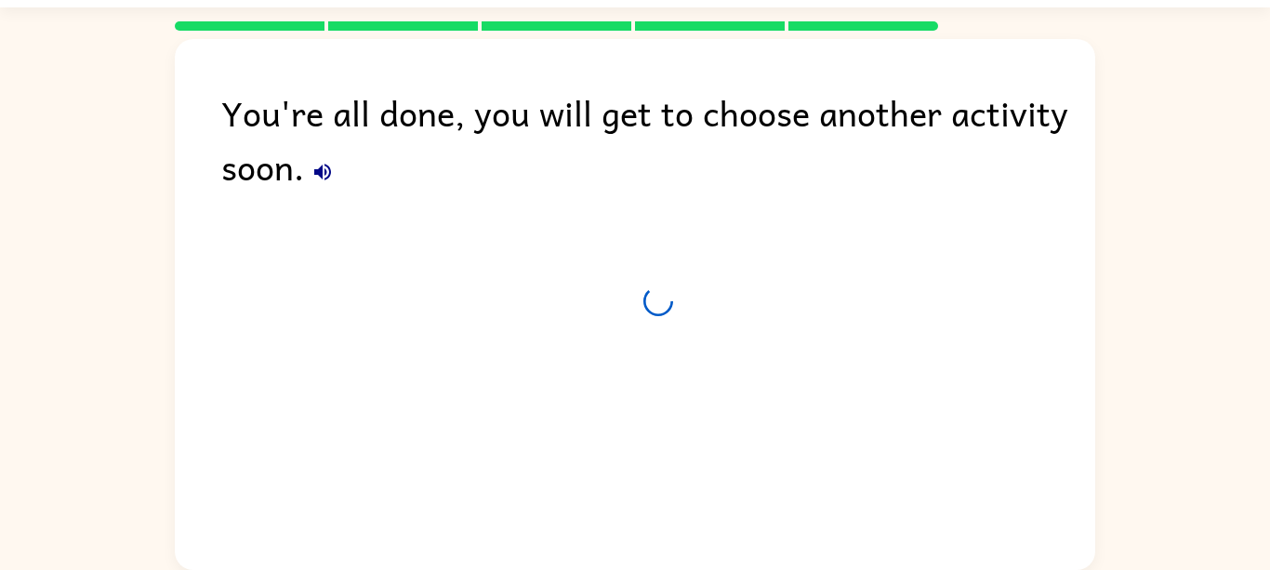
scroll to position [50, 0]
